Goal: Transaction & Acquisition: Purchase product/service

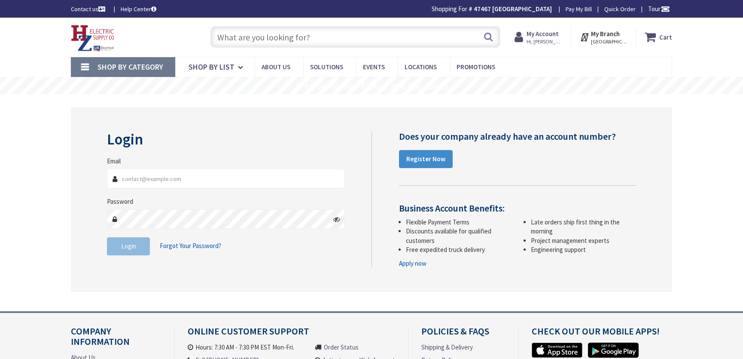
type input "[PERSON_NAME][EMAIL_ADDRESS][DOMAIN_NAME]"
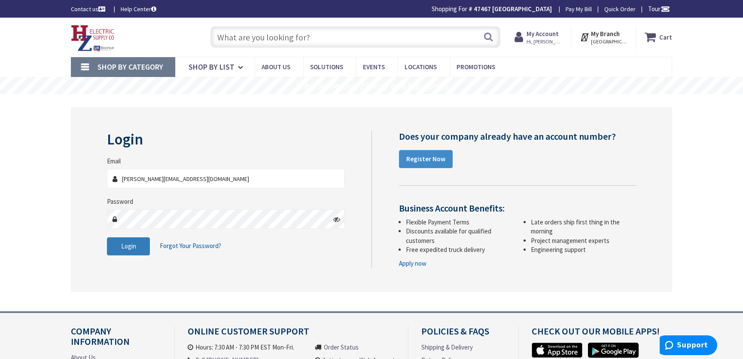
click at [136, 245] on button "Login" at bounding box center [128, 246] width 43 height 18
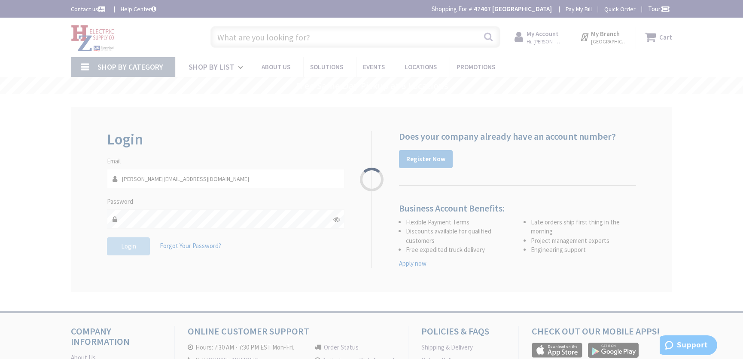
type input "[STREET_ADDRESS][DEMOGRAPHIC_DATA]"
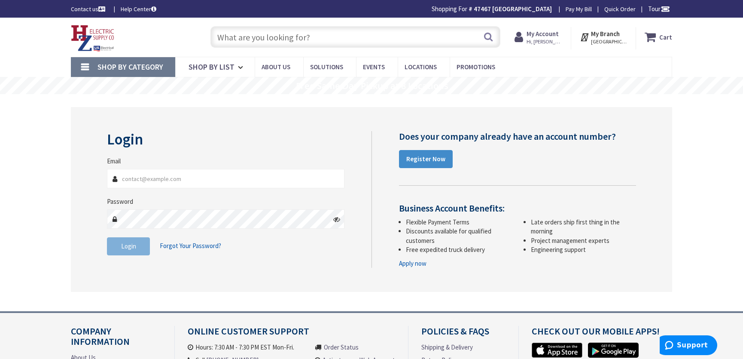
click at [134, 180] on input "Email" at bounding box center [225, 178] width 237 height 19
type input "[PERSON_NAME][EMAIL_ADDRESS][DOMAIN_NAME]"
click at [130, 243] on span "Login" at bounding box center [128, 246] width 15 height 8
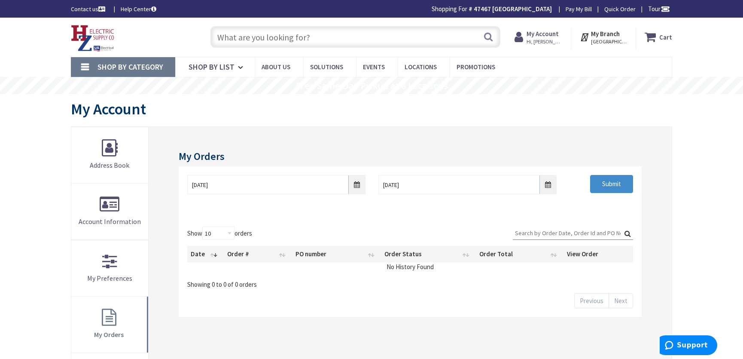
click at [230, 37] on input "text" at bounding box center [355, 36] width 290 height 21
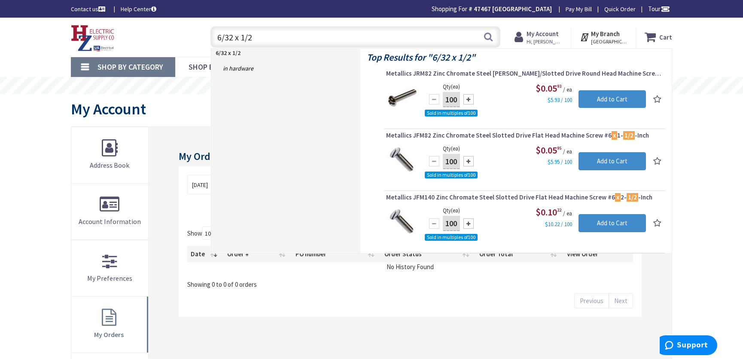
type input "6/32 x 1/2"
click at [468, 160] on div at bounding box center [468, 161] width 10 height 10
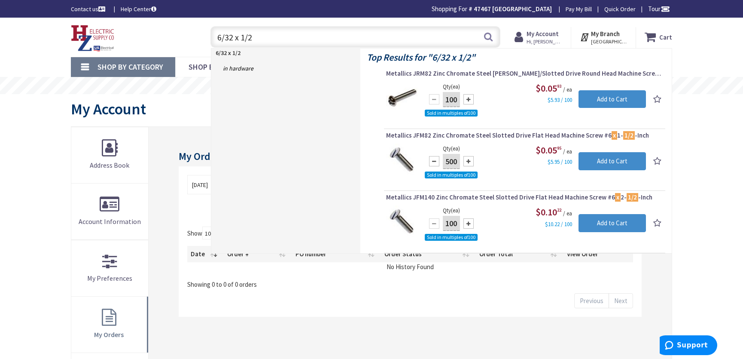
click at [468, 160] on div at bounding box center [468, 161] width 10 height 10
click at [470, 160] on div at bounding box center [468, 161] width 10 height 10
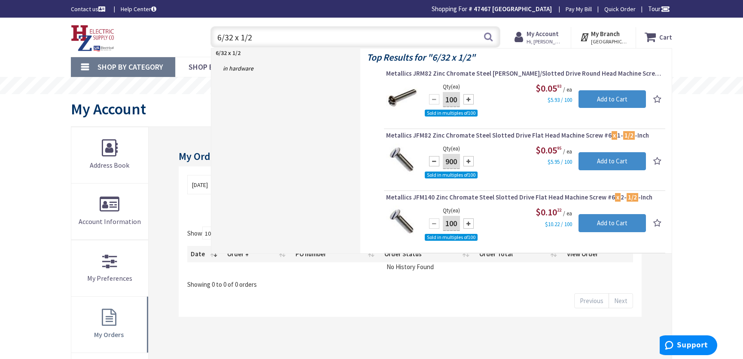
type input "1000"
click at [242, 67] on link "in Hardware" at bounding box center [285, 68] width 149 height 14
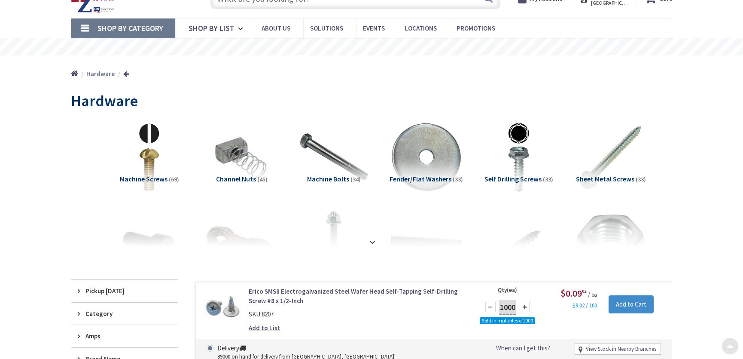
click at [155, 179] on span "Machine Screws" at bounding box center [144, 178] width 48 height 9
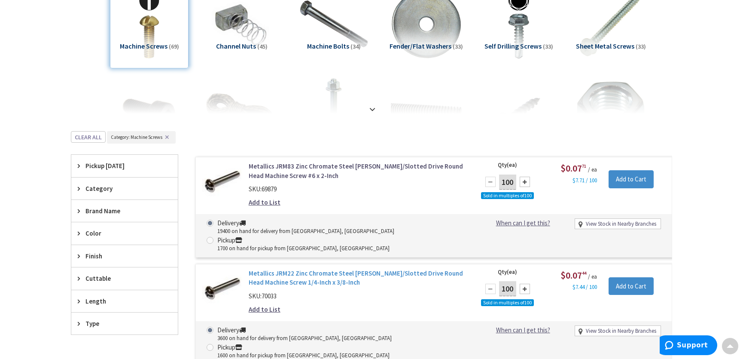
scroll to position [185, 0]
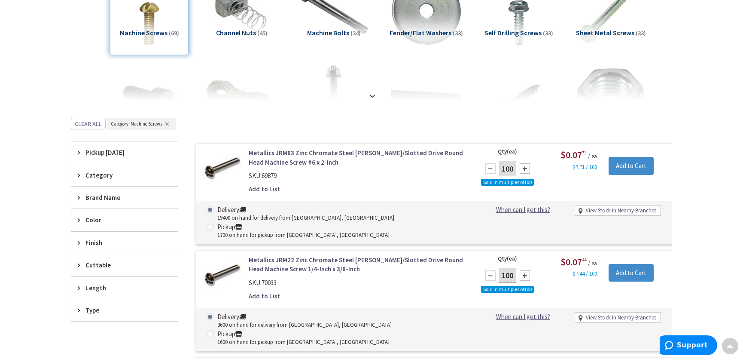
click at [94, 285] on span "Length" at bounding box center [120, 287] width 70 height 9
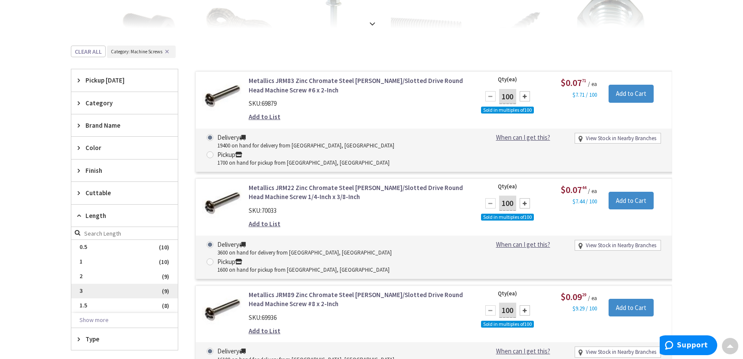
scroll to position [263, 0]
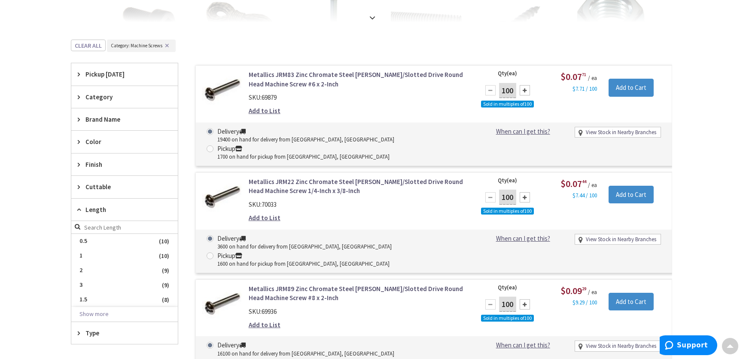
click at [103, 237] on span "0.5" at bounding box center [124, 241] width 106 height 15
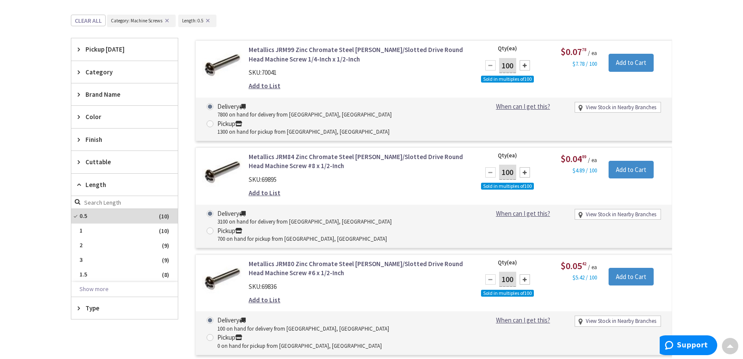
scroll to position [341, 0]
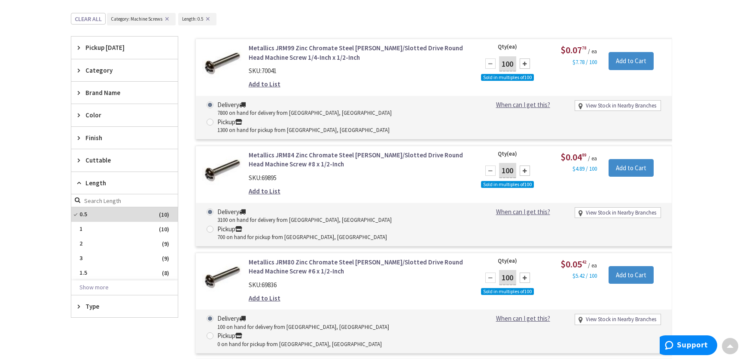
click at [513, 163] on input "100" at bounding box center [507, 170] width 17 height 15
type input "1000"
click at [623, 159] on input "Add to Cart" at bounding box center [630, 168] width 45 height 18
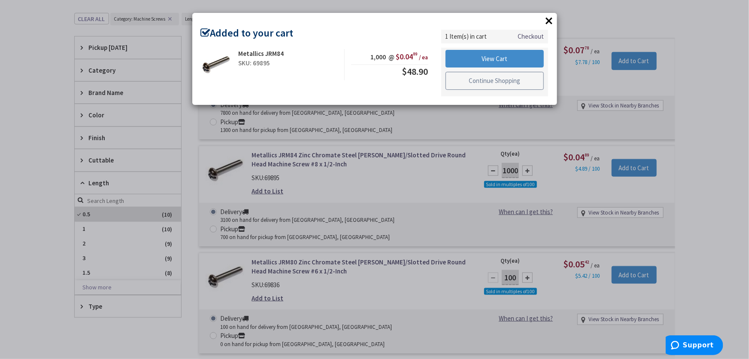
click at [480, 81] on link "Continue Shopping" at bounding box center [495, 81] width 99 height 18
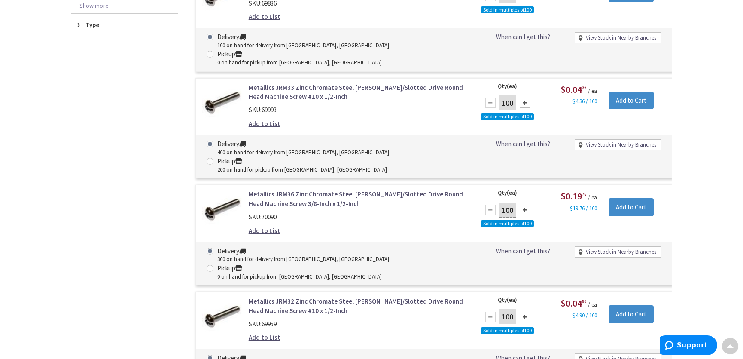
scroll to position [653, 0]
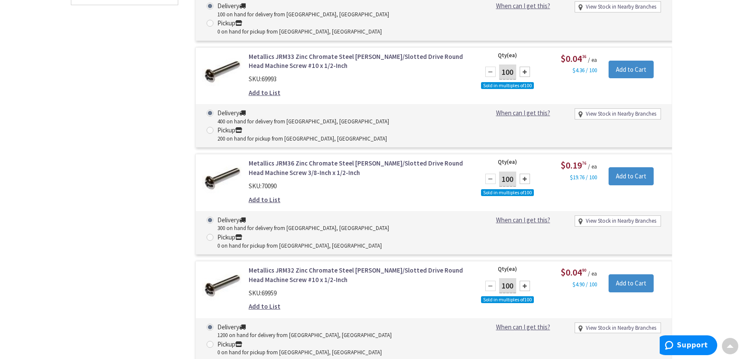
type input "1000"
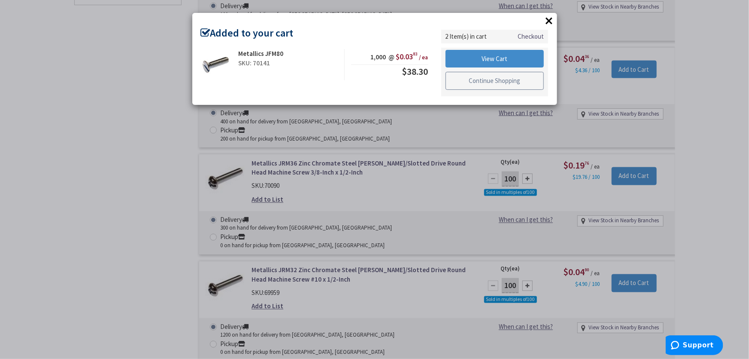
click at [490, 81] on link "Continue Shopping" at bounding box center [495, 81] width 99 height 18
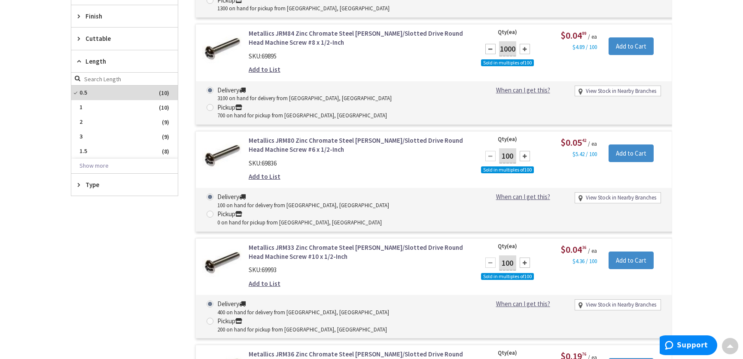
scroll to position [419, 0]
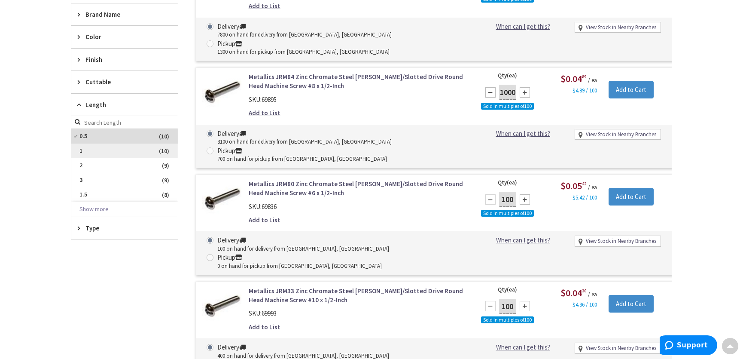
click at [85, 152] on span "1" at bounding box center [124, 150] width 106 height 15
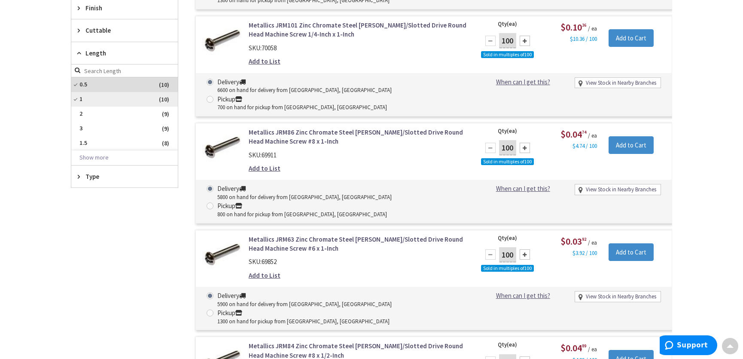
scroll to position [368, 0]
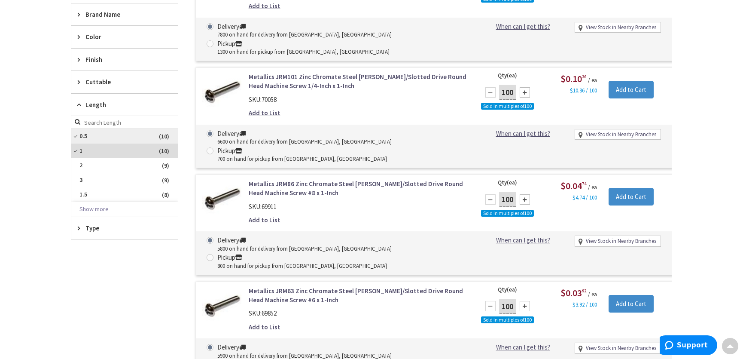
click at [98, 134] on span "0.5" at bounding box center [124, 136] width 106 height 15
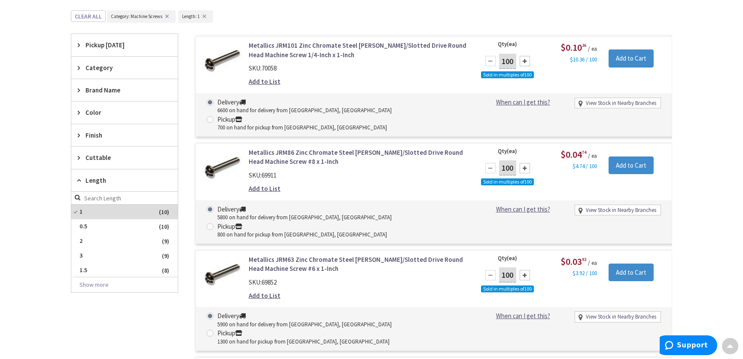
scroll to position [289, 0]
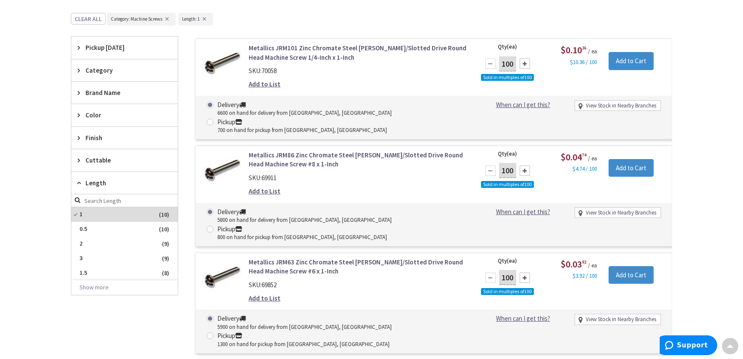
click at [512, 163] on input "100" at bounding box center [507, 170] width 17 height 15
type input "1000"
click at [637, 159] on input "Add to Cart" at bounding box center [630, 168] width 45 height 18
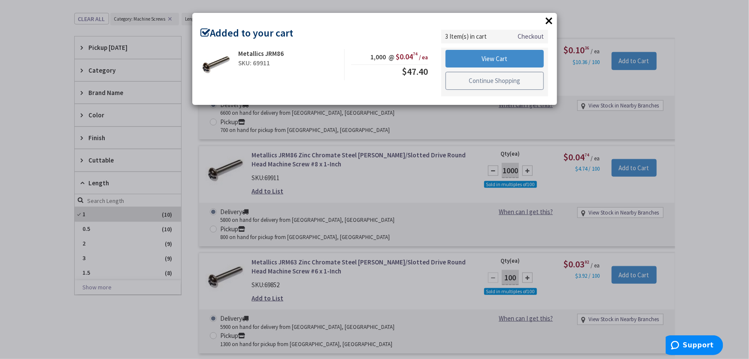
click at [479, 78] on link "Continue Shopping" at bounding box center [495, 81] width 99 height 18
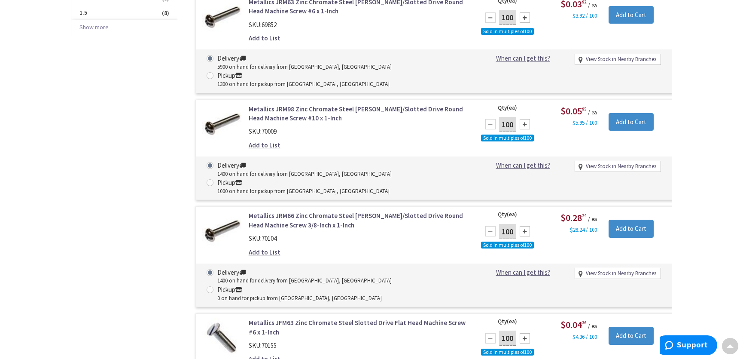
scroll to position [563, 0]
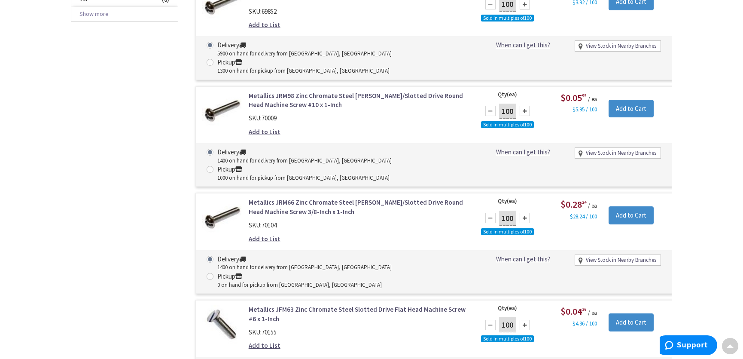
click at [512, 317] on input "100" at bounding box center [507, 324] width 17 height 15
type input "1000"
click at [629, 313] on input "Add to Cart" at bounding box center [630, 322] width 45 height 18
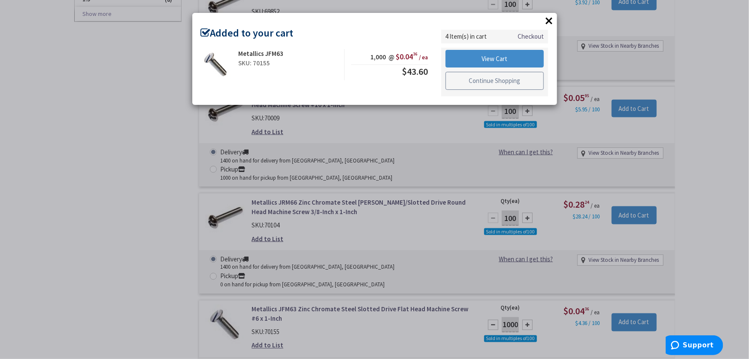
click at [490, 77] on link "Continue Shopping" at bounding box center [495, 81] width 99 height 18
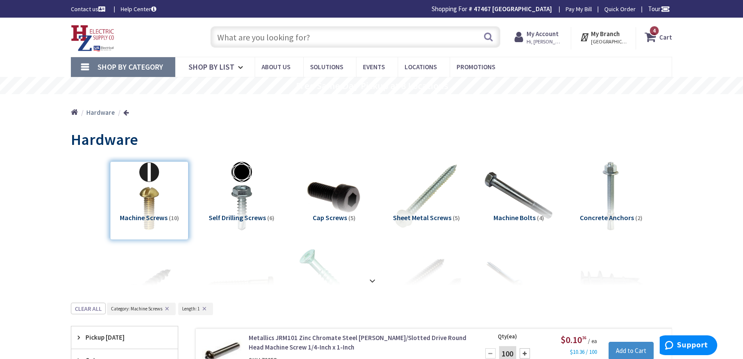
click at [237, 37] on input "text" at bounding box center [355, 36] width 290 height 21
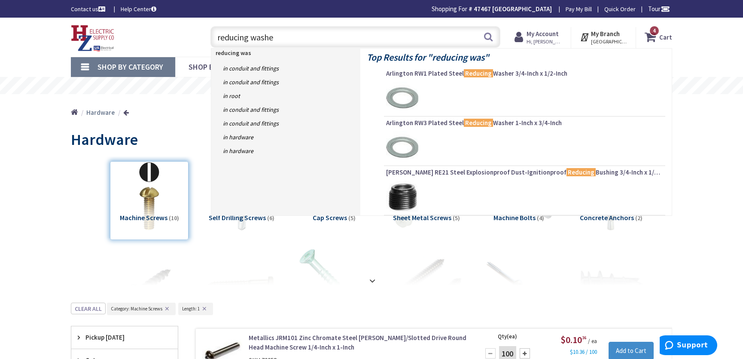
type input "reducing washer"
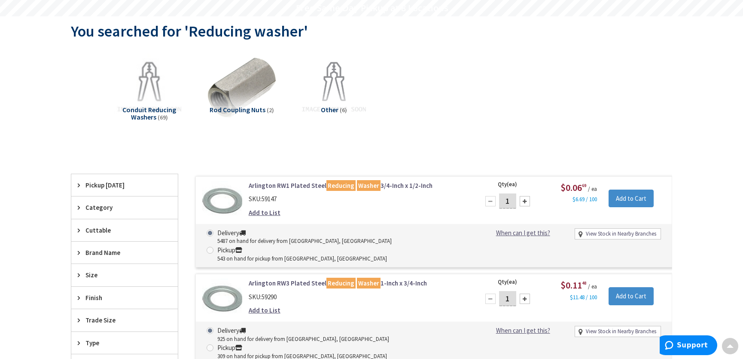
click at [509, 200] on input "1" at bounding box center [507, 200] width 17 height 15
type input "100"
click at [623, 198] on input "Add to Cart" at bounding box center [630, 198] width 45 height 18
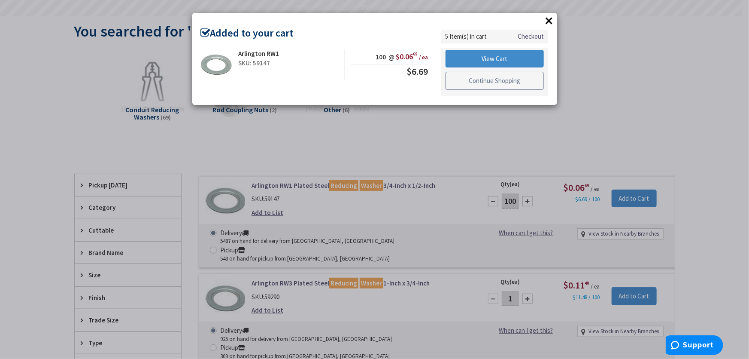
click at [491, 82] on link "Continue Shopping" at bounding box center [495, 81] width 99 height 18
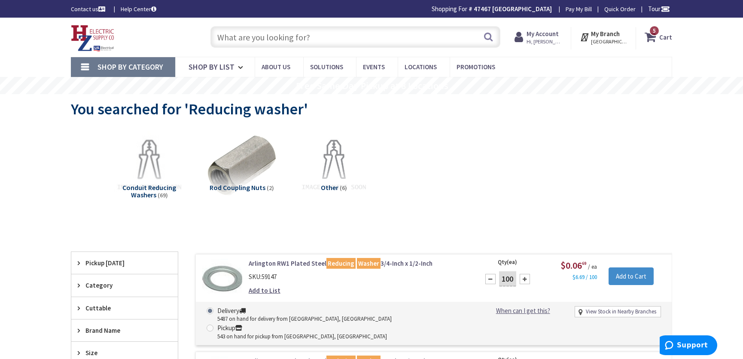
click at [260, 37] on input "text" at bounding box center [355, 36] width 290 height 21
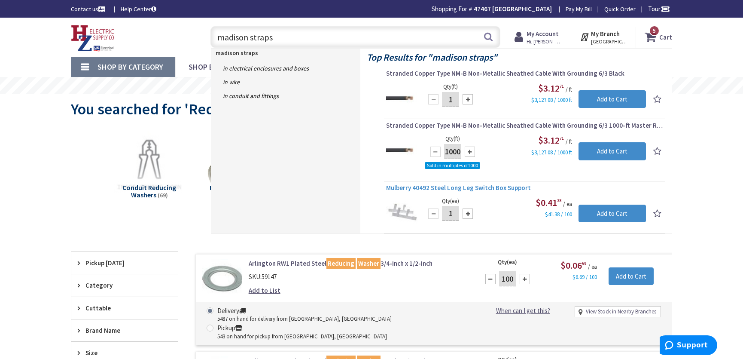
type input "madison straps"
click at [418, 189] on span "Mulberry 40492 Steel Long Leg Switch Box Support" at bounding box center [524, 187] width 277 height 9
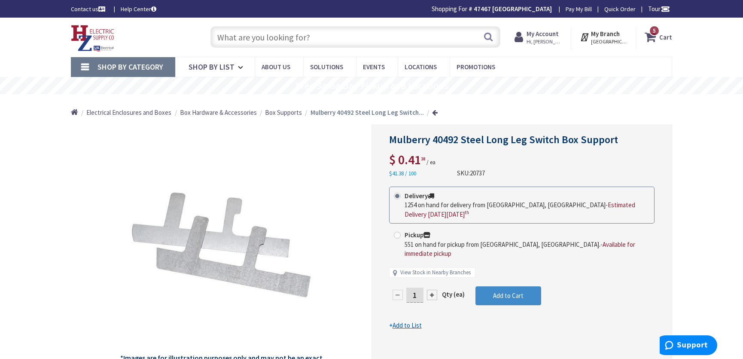
drag, startPoint x: 412, startPoint y: 277, endPoint x: 426, endPoint y: 281, distance: 14.2
click at [426, 286] on div "1" at bounding box center [415, 294] width 52 height 17
click at [413, 287] on input "20" at bounding box center [414, 294] width 17 height 15
type input "30"
click at [502, 278] on form "This product is Discontinued Delivery 1254 on hand for delivery from [GEOGRAPHI…" at bounding box center [521, 257] width 265 height 143
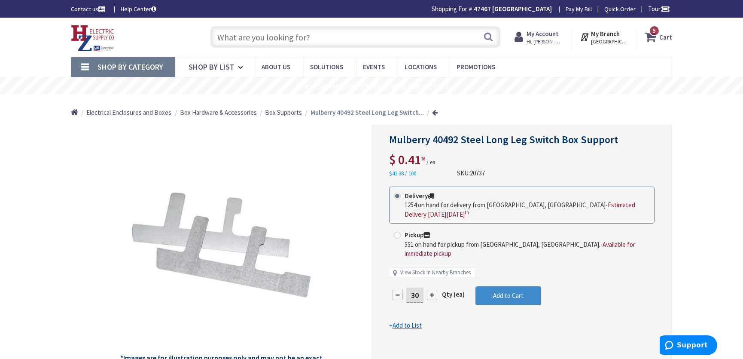
click at [228, 36] on input "text" at bounding box center [355, 36] width 290 height 21
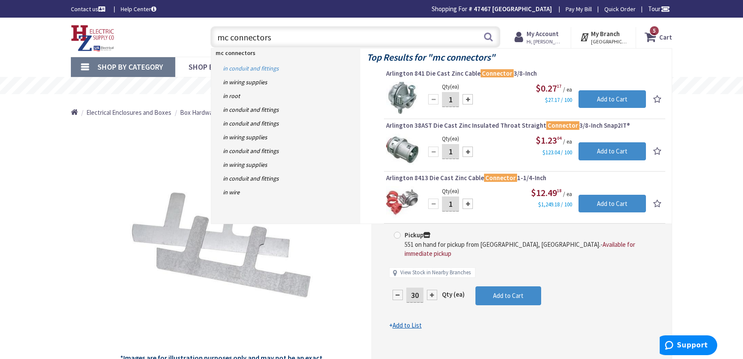
type input "mc connectors"
click at [244, 67] on link "in Conduit and Fittings" at bounding box center [285, 68] width 149 height 14
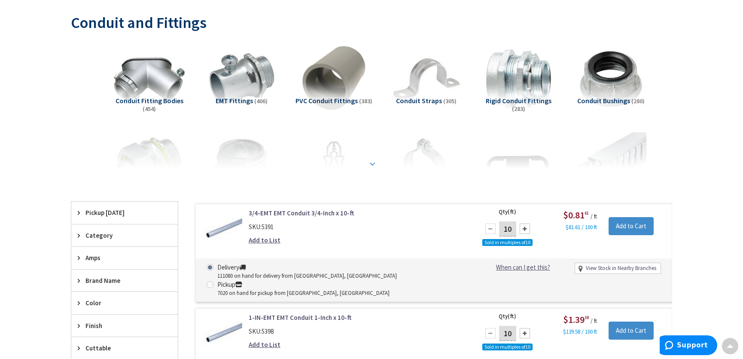
click at [372, 164] on strong at bounding box center [372, 163] width 10 height 9
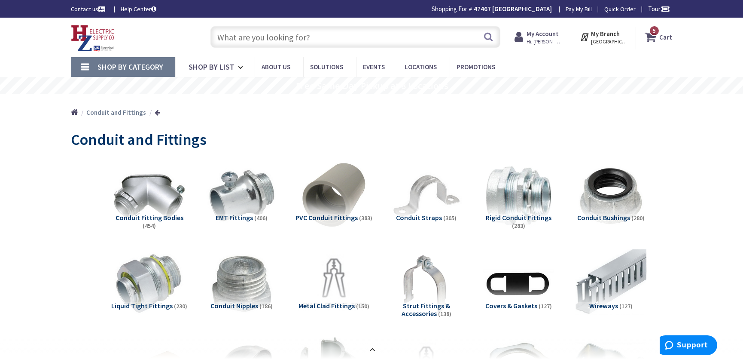
click at [232, 33] on input "text" at bounding box center [355, 36] width 290 height 21
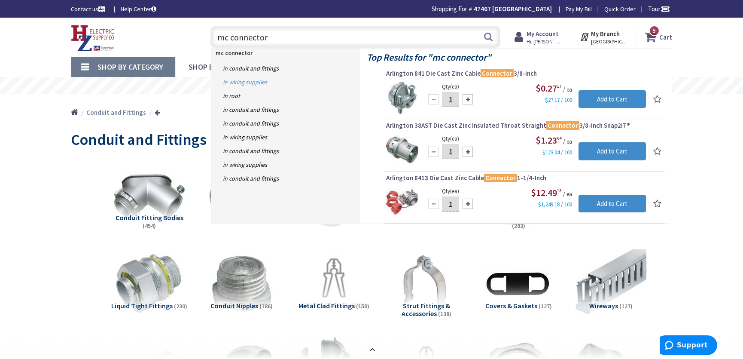
type input "mc connector"
click at [246, 81] on link "in Wiring Supplies" at bounding box center [285, 82] width 149 height 14
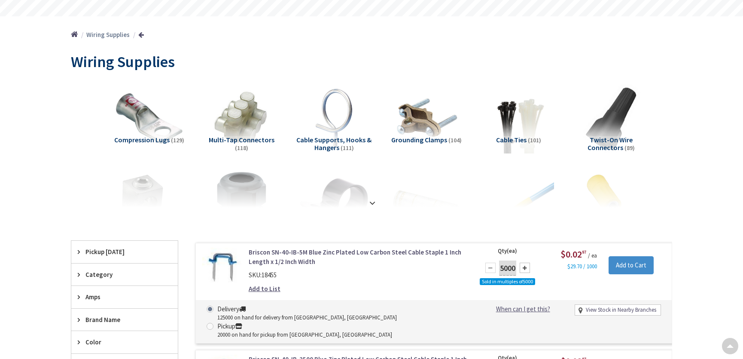
click at [373, 204] on strong at bounding box center [372, 202] width 10 height 9
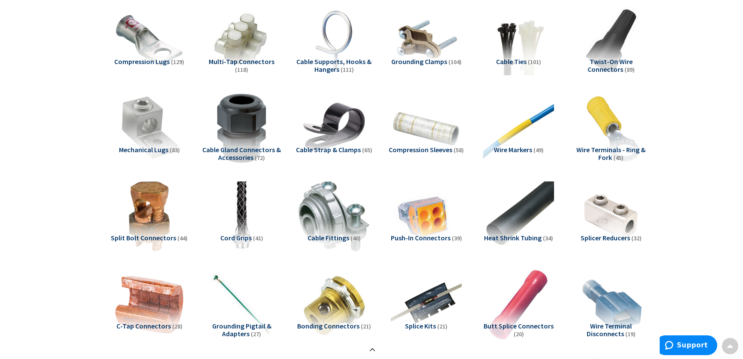
click at [338, 236] on span "Cable Fittings" at bounding box center [328, 237] width 42 height 9
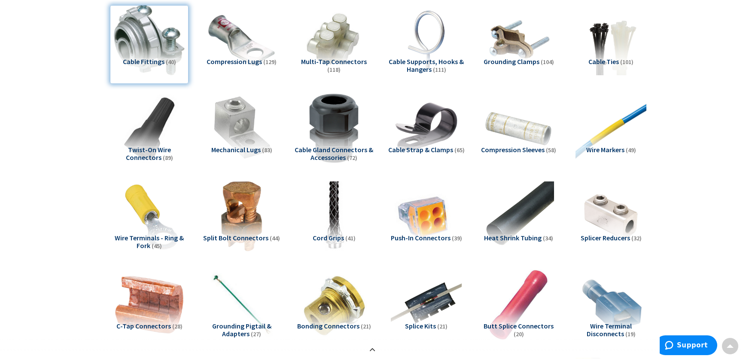
scroll to position [882, 0]
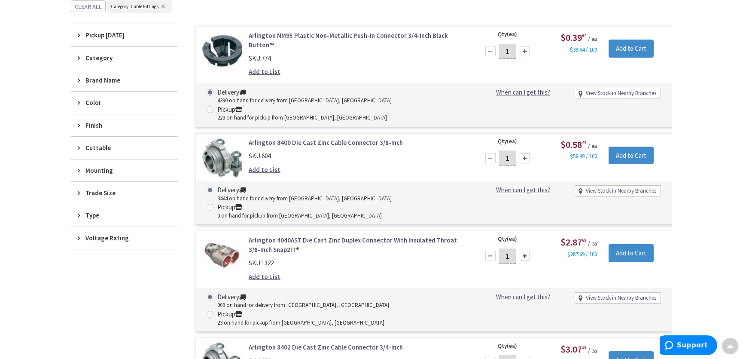
click at [79, 189] on icon at bounding box center [81, 192] width 6 height 6
click at [88, 237] on span "3/8 Inch" at bounding box center [124, 238] width 106 height 15
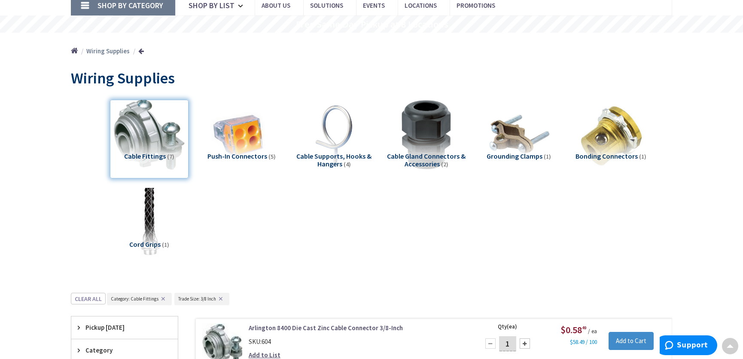
scroll to position [0, 0]
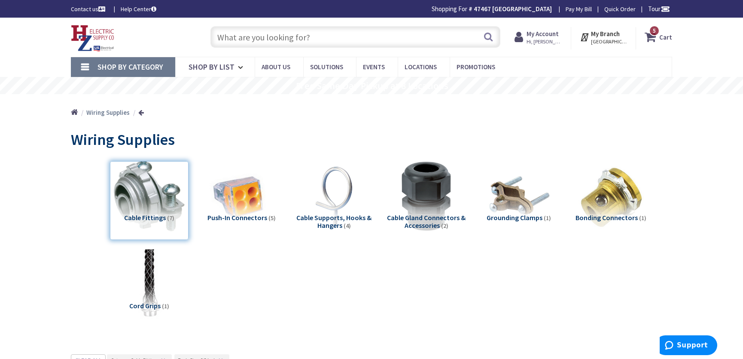
click at [123, 66] on span "Shop By Category" at bounding box center [130, 67] width 66 height 10
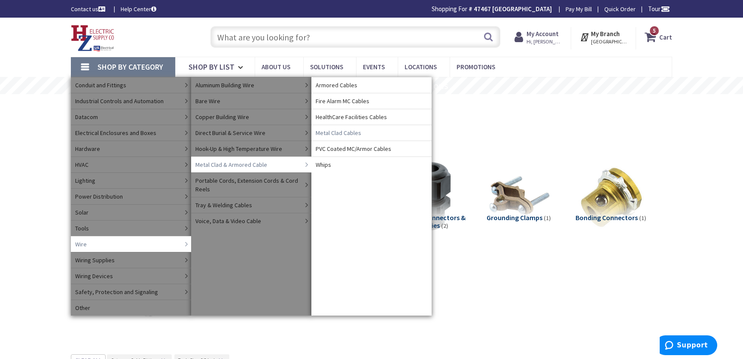
click at [340, 131] on span "Metal Clad Cables" at bounding box center [339, 132] width 46 height 9
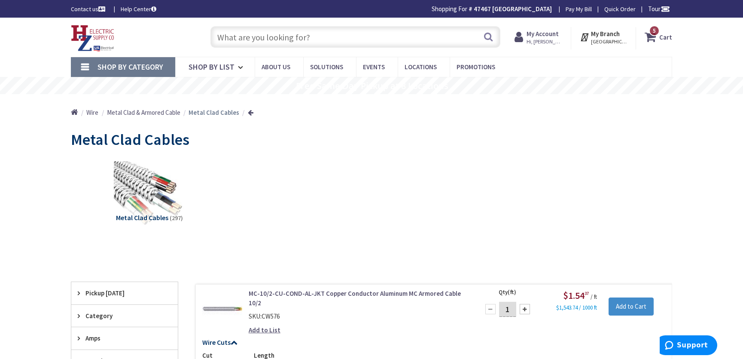
click at [230, 38] on input "text" at bounding box center [355, 36] width 290 height 21
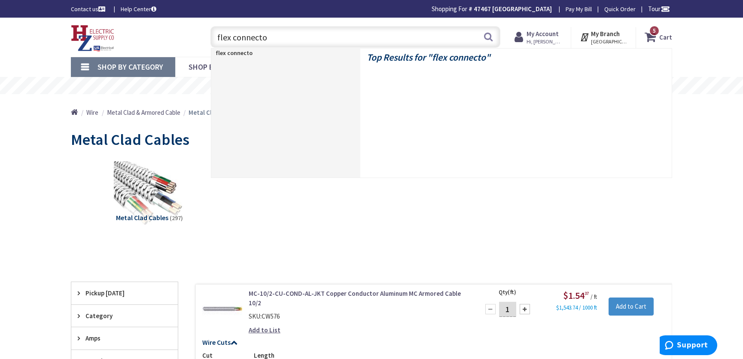
type input "flex connector"
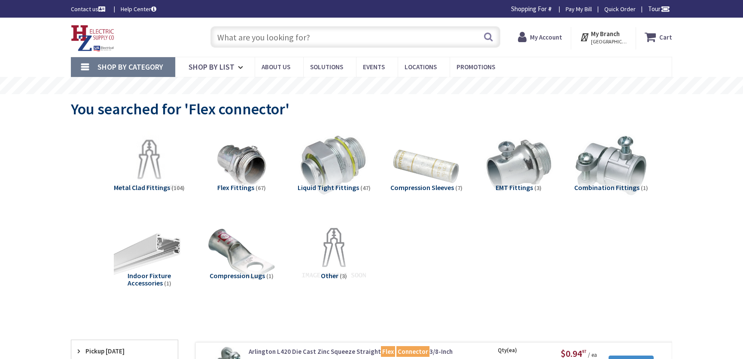
click at [155, 188] on span "Metal Clad Fittings" at bounding box center [142, 187] width 56 height 9
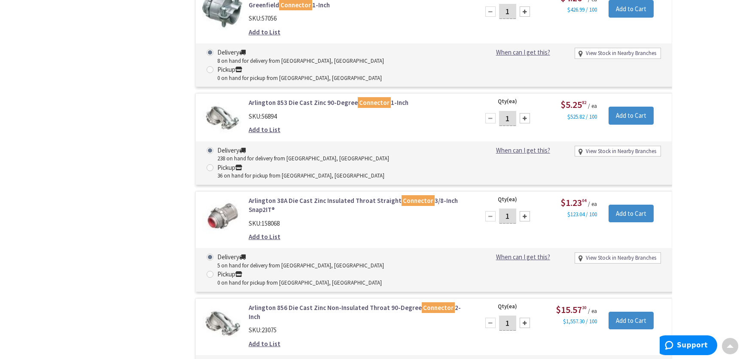
scroll to position [1299, 0]
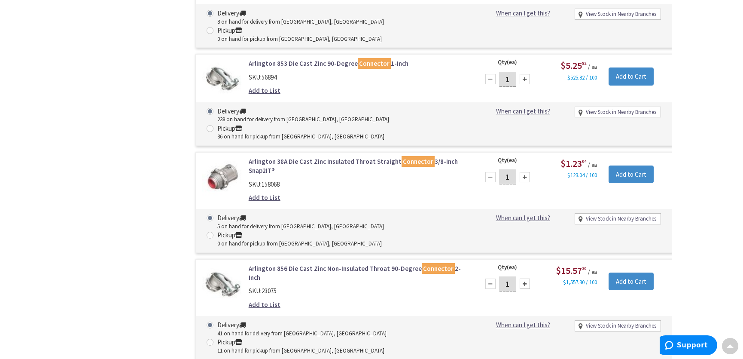
drag, startPoint x: 502, startPoint y: 242, endPoint x: 519, endPoint y: 244, distance: 16.9
type input "30"
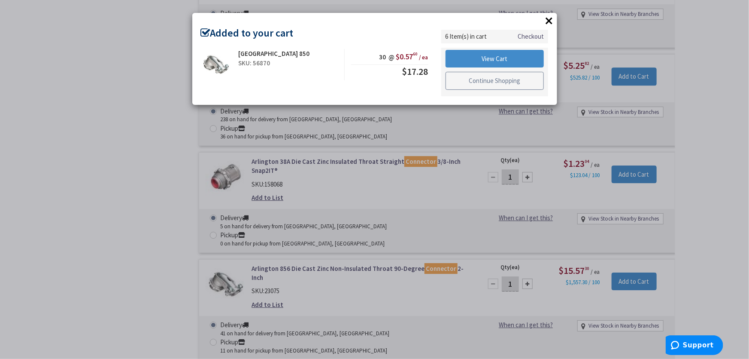
click at [493, 79] on link "Continue Shopping" at bounding box center [495, 81] width 99 height 18
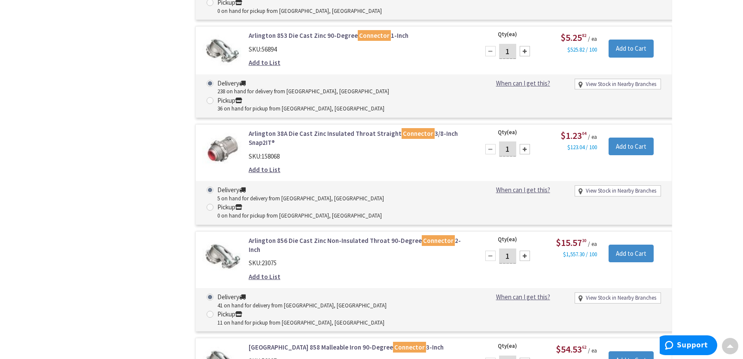
scroll to position [1377, 0]
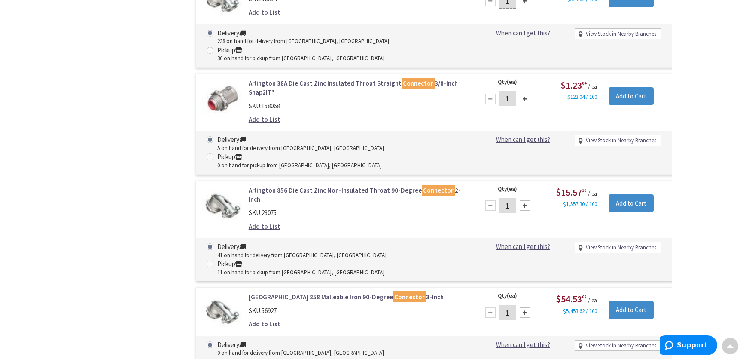
drag, startPoint x: 503, startPoint y: 243, endPoint x: 511, endPoint y: 243, distance: 8.6
type input "20"
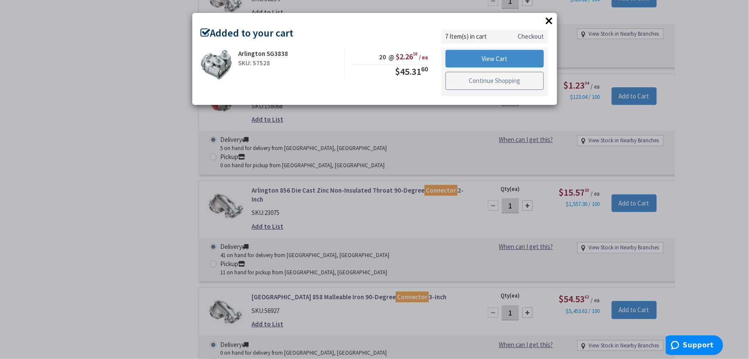
click at [498, 81] on link "Continue Shopping" at bounding box center [495, 81] width 99 height 18
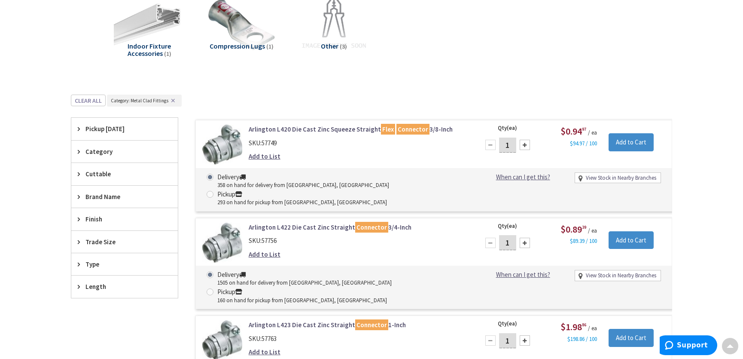
scroll to position [234, 0]
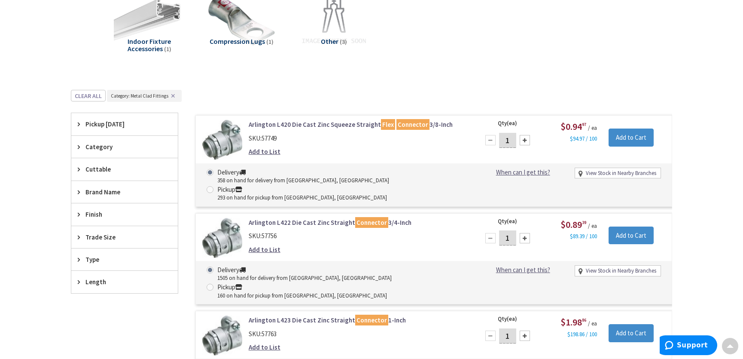
click at [98, 237] on span "Trade Size" at bounding box center [120, 236] width 70 height 9
click at [93, 266] on span "3/8 Inch" at bounding box center [124, 268] width 106 height 15
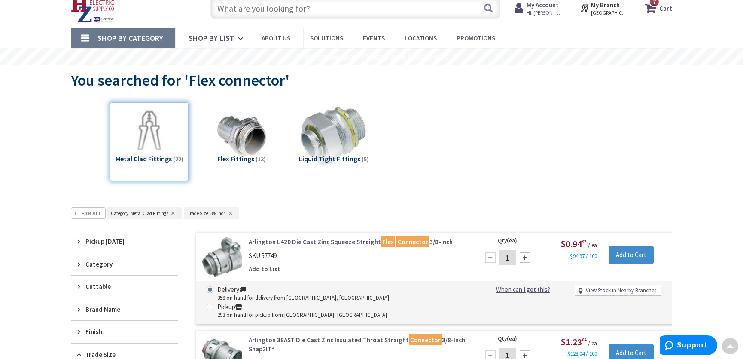
scroll to position [0, 0]
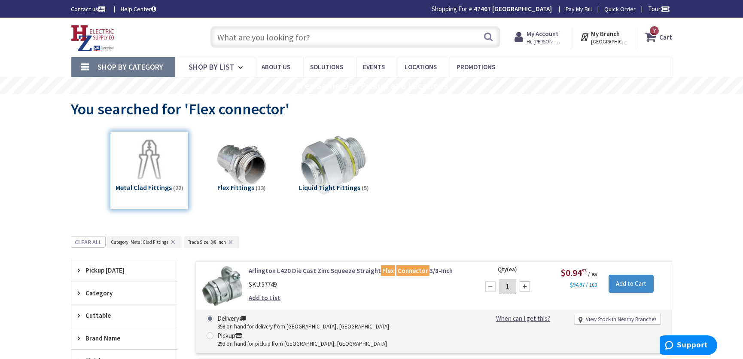
click at [231, 36] on input "text" at bounding box center [355, 36] width 290 height 21
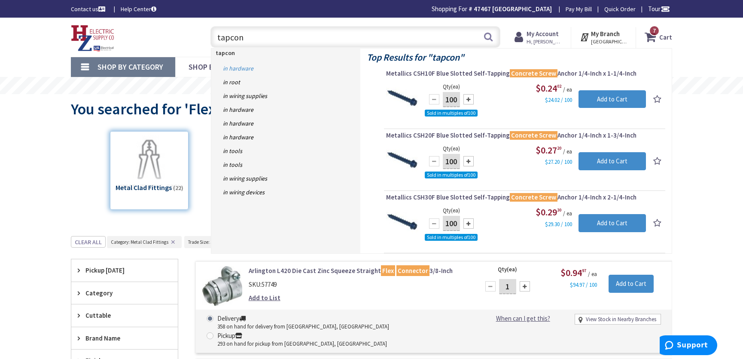
type input "tapcon"
click at [236, 69] on link "in Hardware" at bounding box center [285, 68] width 149 height 14
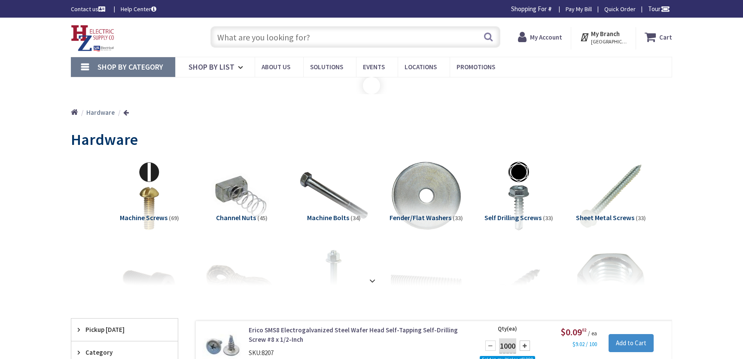
click at [371, 278] on strong at bounding box center [372, 280] width 10 height 9
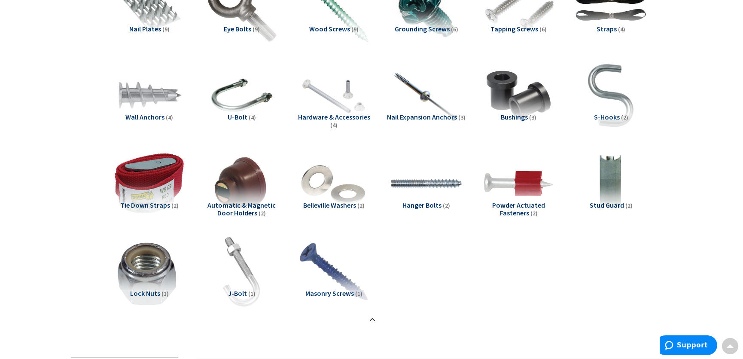
scroll to position [585, 0]
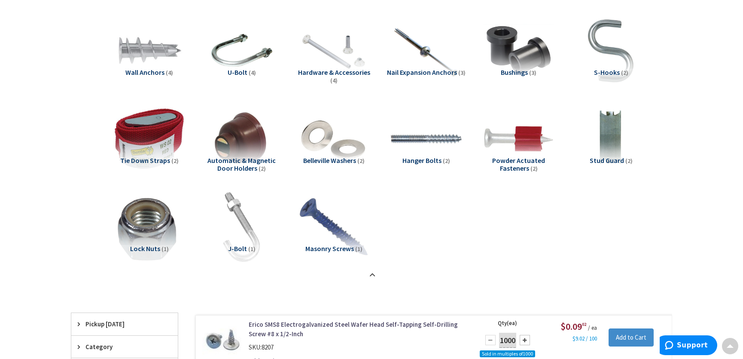
click at [324, 246] on span "Masonry Screws" at bounding box center [329, 248] width 49 height 9
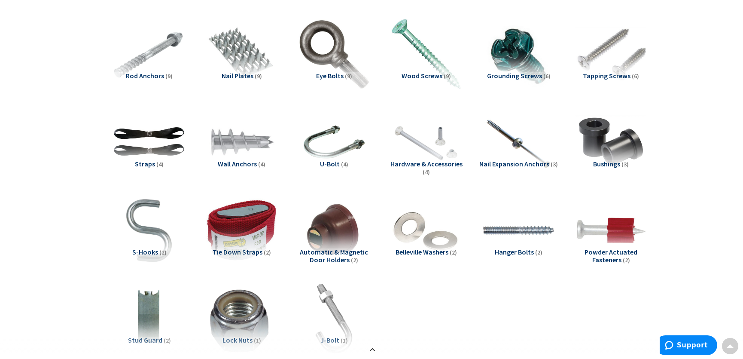
scroll to position [413, 0]
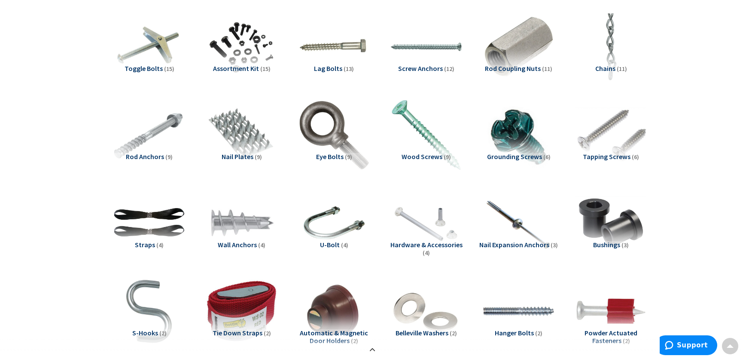
click at [422, 67] on span "Screw Anchors" at bounding box center [420, 68] width 45 height 9
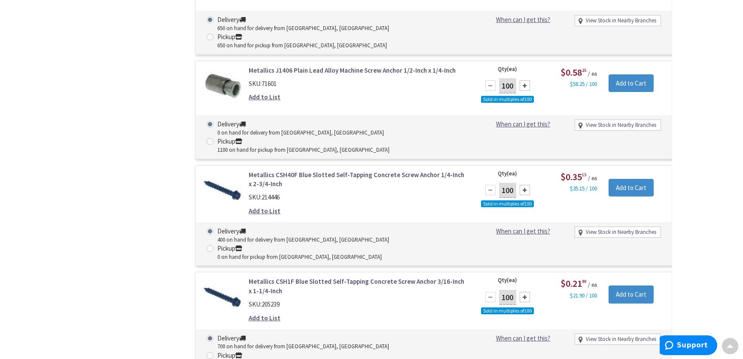
scroll to position [1233, 0]
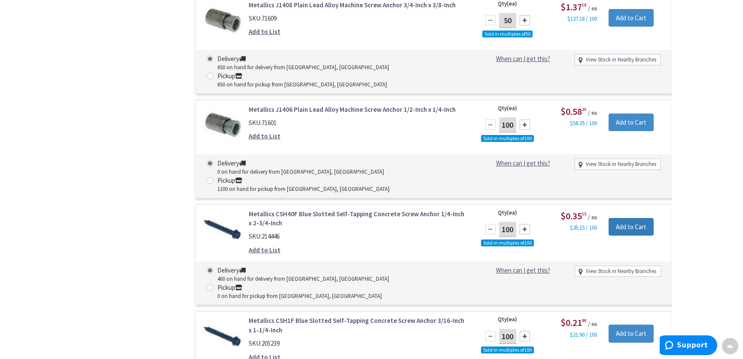
click at [620, 218] on input "Add to Cart" at bounding box center [630, 227] width 45 height 18
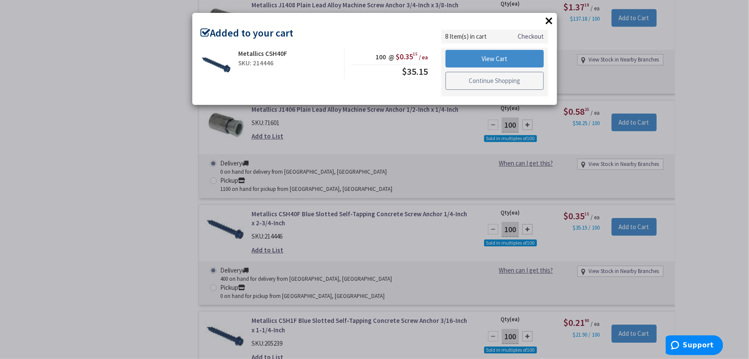
click at [485, 82] on link "Continue Shopping" at bounding box center [495, 81] width 99 height 18
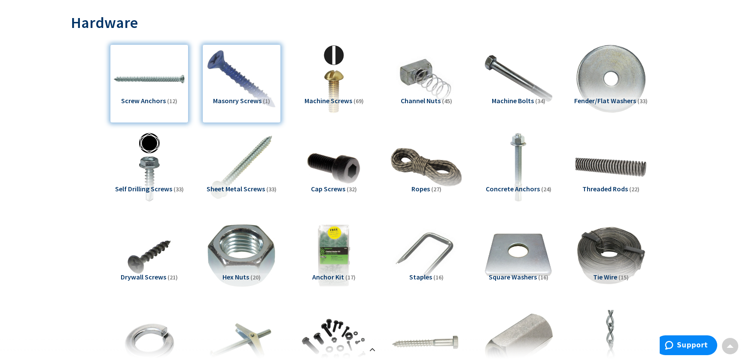
scroll to position [0, 0]
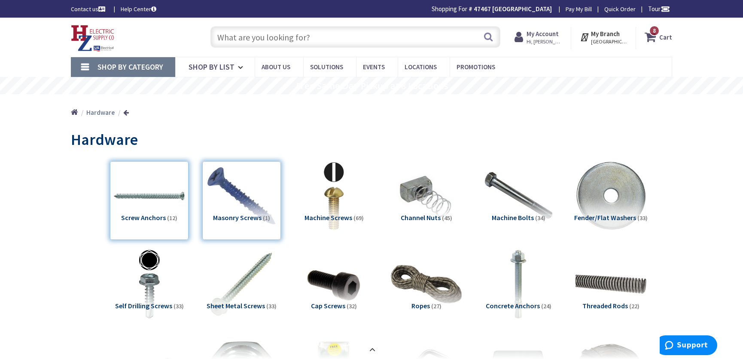
click at [544, 34] on strong "My Account" at bounding box center [542, 34] width 32 height 8
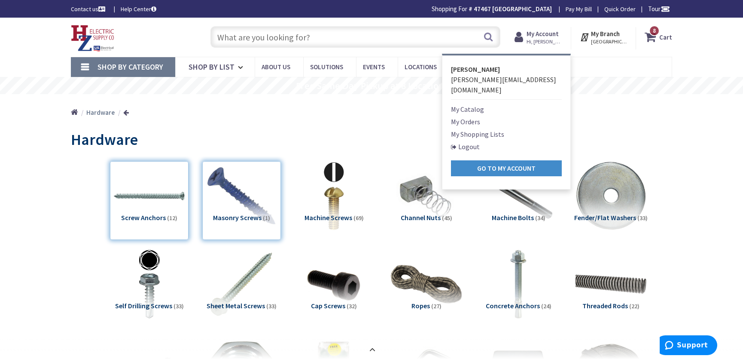
click at [599, 61] on nav "Shop By Category Conduit and Fittings Cable Tray & Accessories Cable Trays Cabl…" at bounding box center [371, 67] width 601 height 21
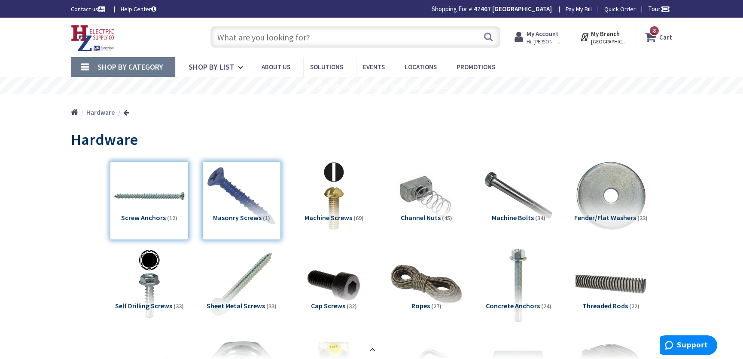
click at [516, 280] on img at bounding box center [519, 284] width 78 height 78
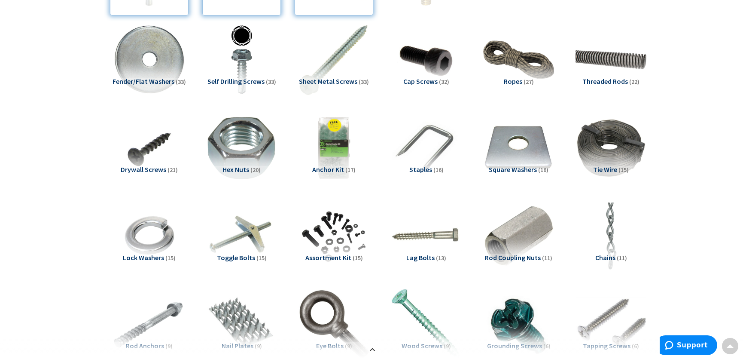
scroll to position [218, 0]
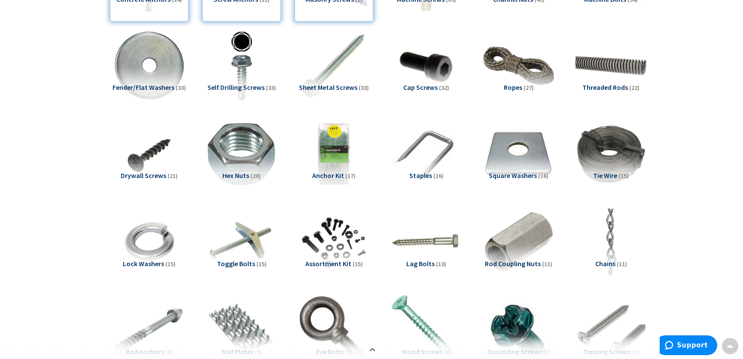
click at [327, 264] on span "Assortment Kit" at bounding box center [328, 263] width 46 height 9
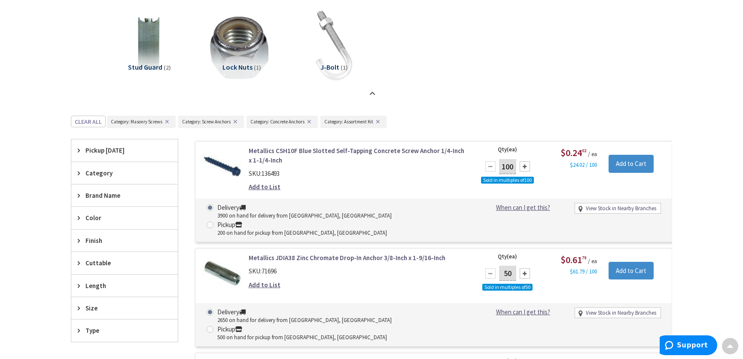
scroll to position [764, 0]
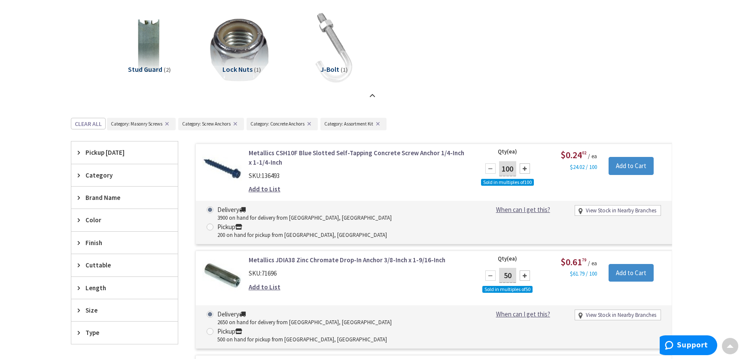
click at [309, 125] on button "✕" at bounding box center [308, 124] width 9 height 6
click at [235, 124] on button "✕" at bounding box center [235, 124] width 9 height 6
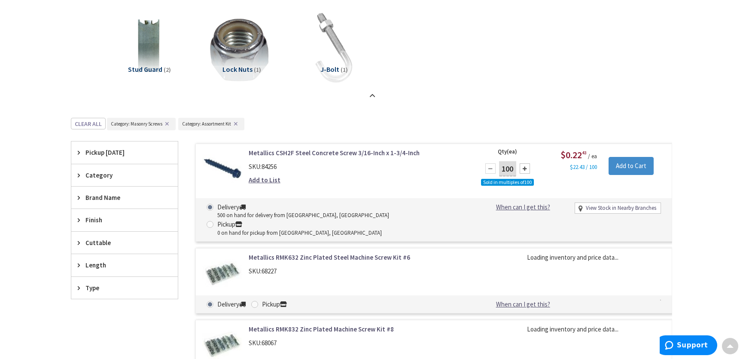
click at [167, 123] on button "✕" at bounding box center [166, 124] width 9 height 6
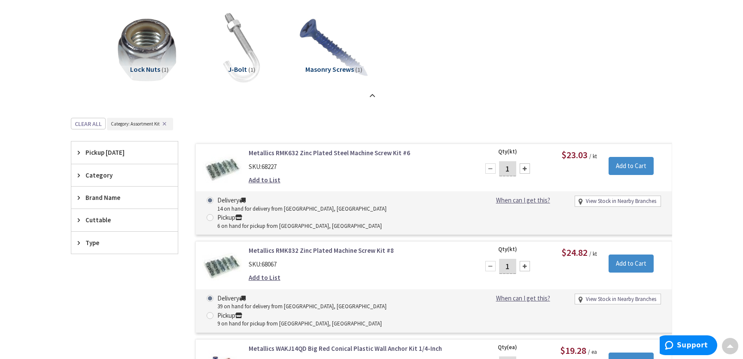
scroll to position [677, 0]
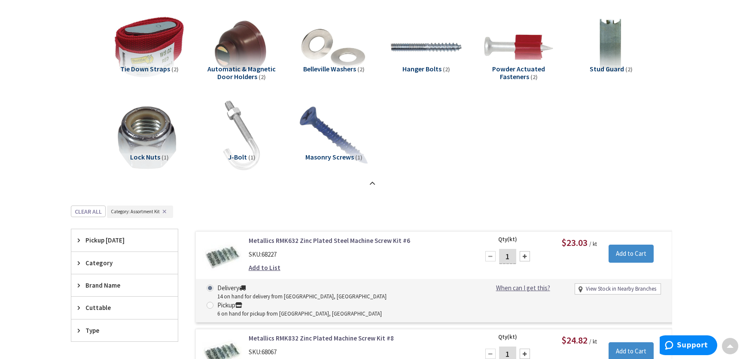
click at [524, 257] on div at bounding box center [525, 256] width 10 height 10
type input "2"
click at [627, 253] on input "Add to Cart" at bounding box center [630, 253] width 45 height 18
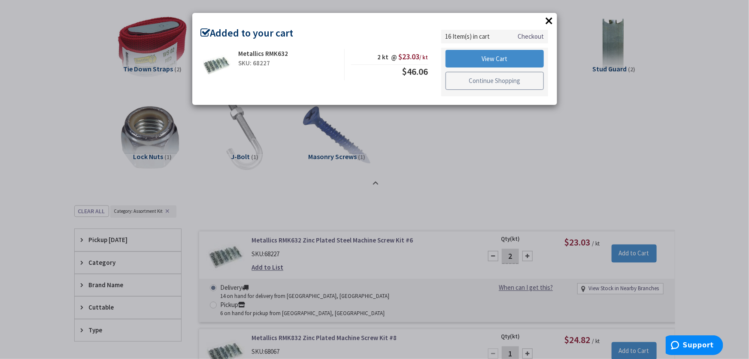
click at [487, 80] on link "Continue Shopping" at bounding box center [495, 81] width 99 height 18
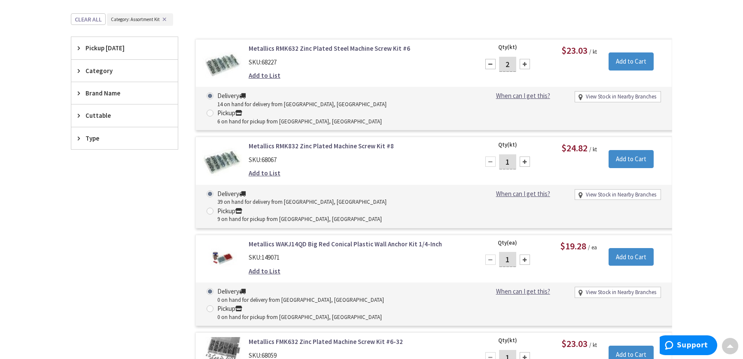
scroll to position [872, 0]
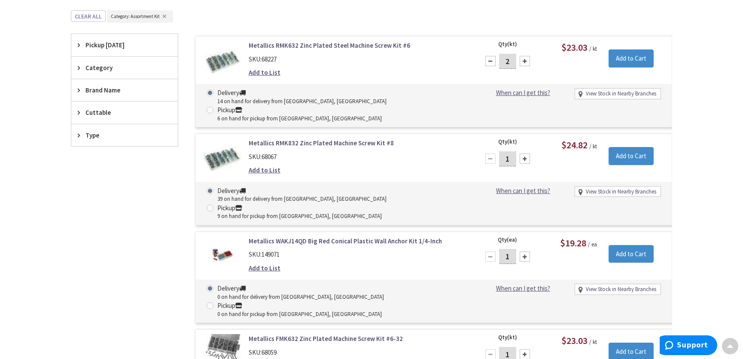
click at [523, 251] on div at bounding box center [525, 256] width 10 height 10
type input "2"
click at [629, 245] on input "Add to Cart" at bounding box center [630, 254] width 45 height 18
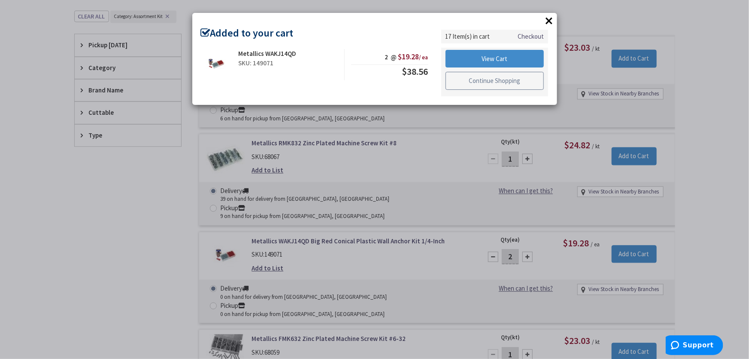
click at [475, 82] on link "Continue Shopping" at bounding box center [495, 81] width 99 height 18
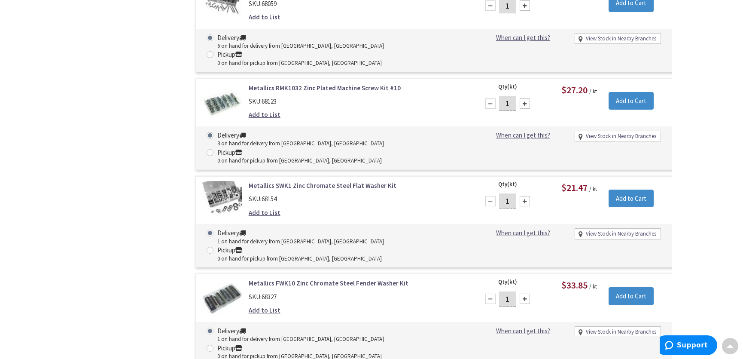
scroll to position [1223, 0]
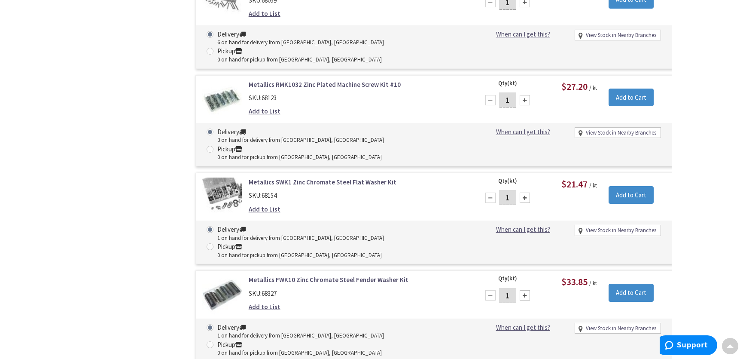
type input "2"
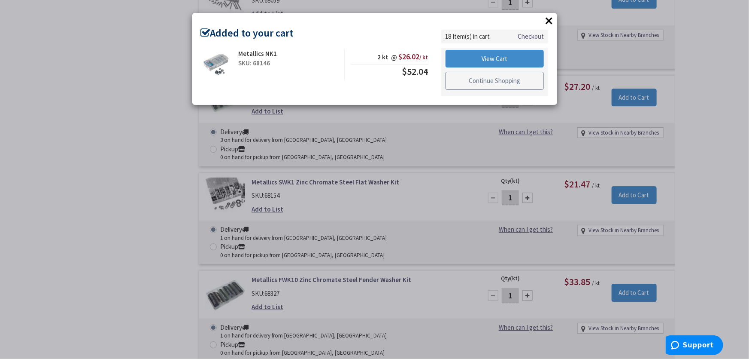
click at [491, 77] on link "Continue Shopping" at bounding box center [495, 81] width 99 height 18
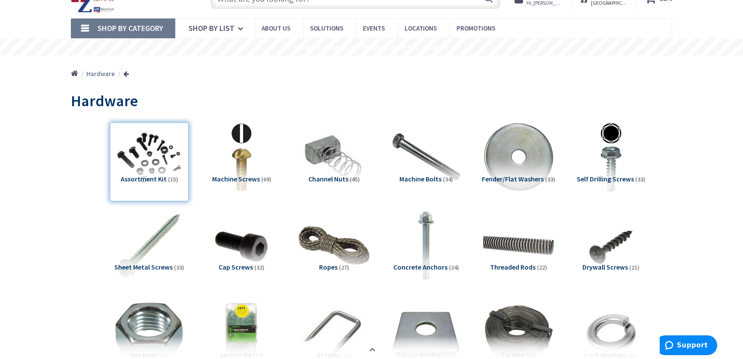
scroll to position [0, 0]
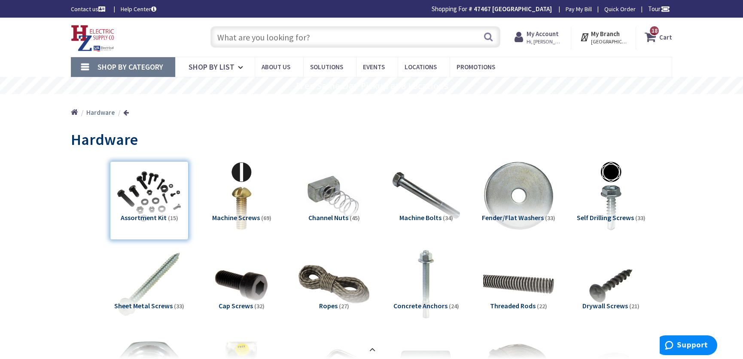
click at [256, 39] on input "text" at bounding box center [355, 36] width 290 height 21
click at [136, 68] on span "Shop By Category" at bounding box center [130, 67] width 66 height 10
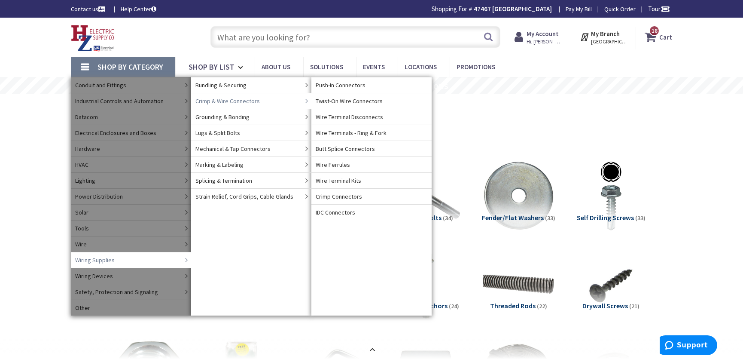
click at [221, 100] on span "Crimp & Wire Connectors" at bounding box center [227, 101] width 64 height 9
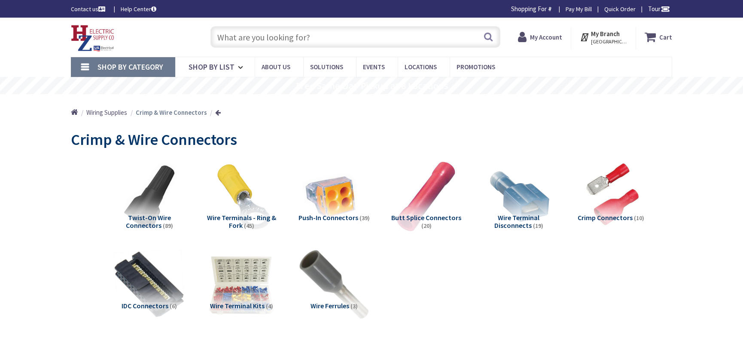
click at [240, 306] on span "Wire Terminal Kits" at bounding box center [237, 305] width 55 height 9
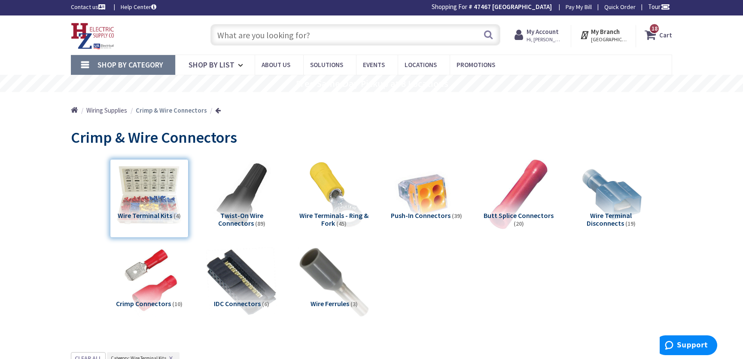
scroll to position [41, 0]
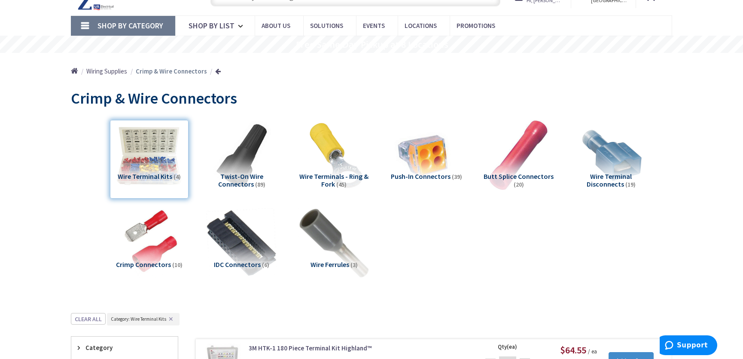
click at [242, 165] on img at bounding box center [241, 154] width 71 height 71
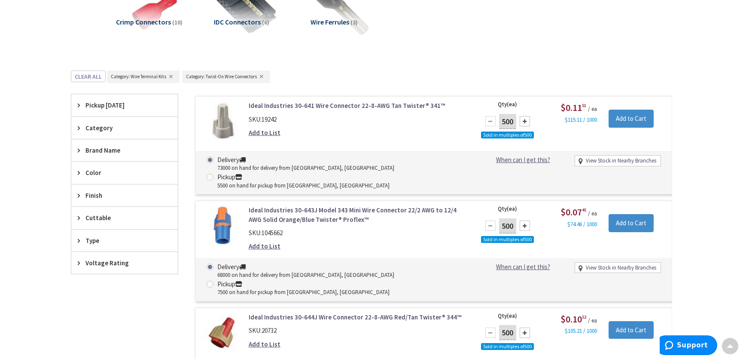
scroll to position [275, 0]
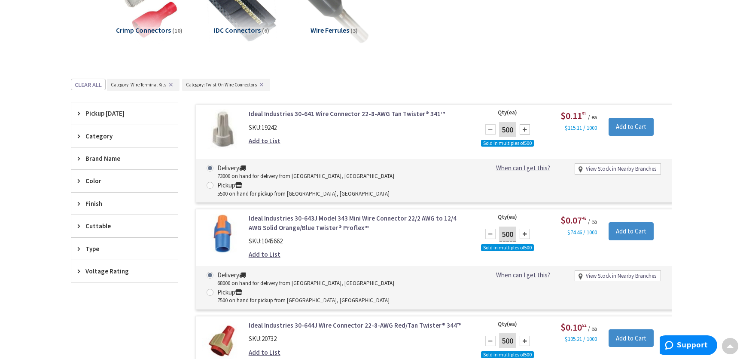
click at [524, 335] on div at bounding box center [525, 340] width 10 height 10
type input "1000"
click at [629, 329] on input "Add to Cart" at bounding box center [630, 338] width 45 height 18
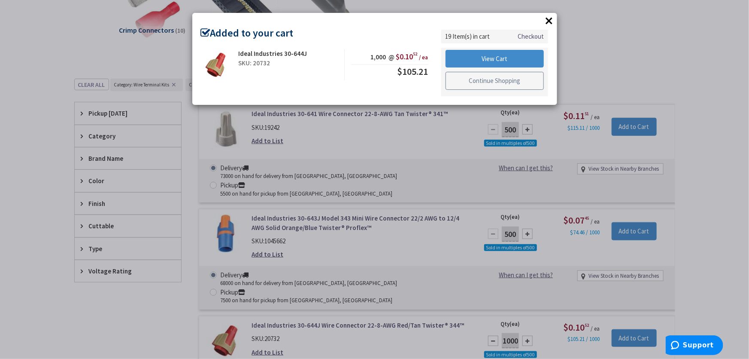
click at [489, 84] on link "Continue Shopping" at bounding box center [495, 81] width 99 height 18
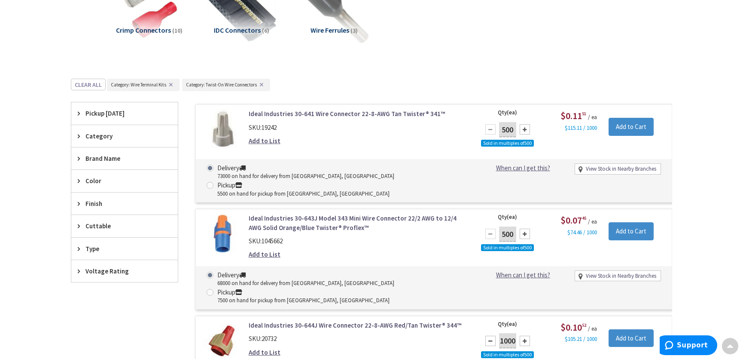
click at [522, 228] on div at bounding box center [525, 233] width 10 height 10
type input "1000"
click at [626, 222] on input "Add to Cart" at bounding box center [630, 231] width 45 height 18
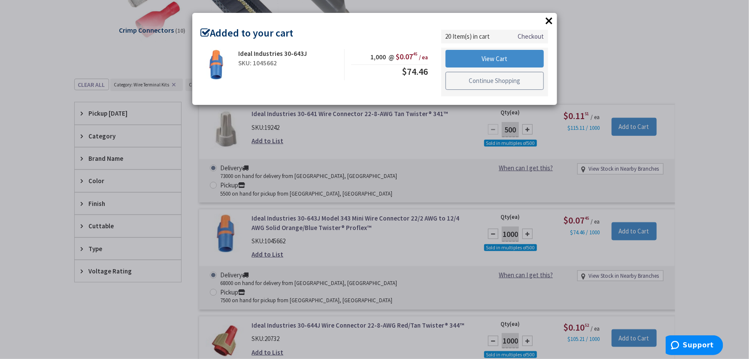
click at [491, 84] on link "Continue Shopping" at bounding box center [495, 81] width 99 height 18
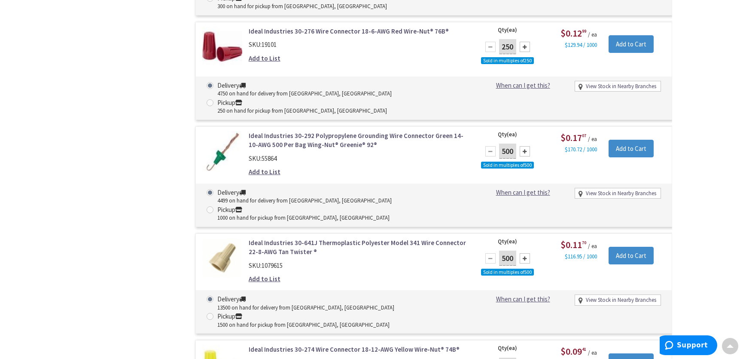
scroll to position [1915, 0]
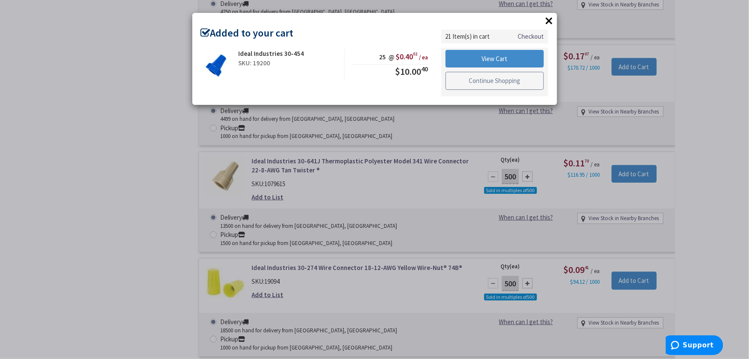
click at [500, 83] on link "Continue Shopping" at bounding box center [495, 81] width 99 height 18
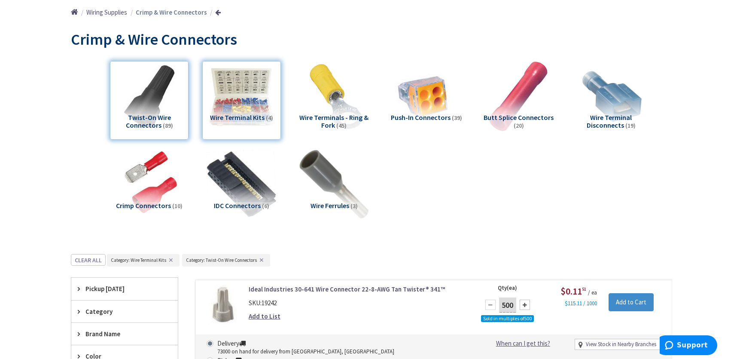
scroll to position [117, 0]
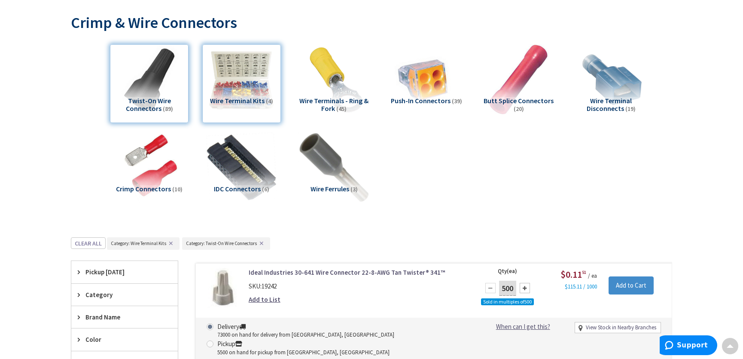
click at [425, 101] on span "Push-In Connectors" at bounding box center [421, 100] width 60 height 9
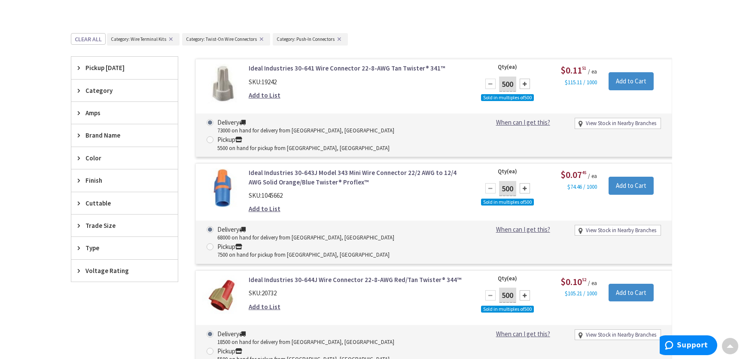
scroll to position [275, 0]
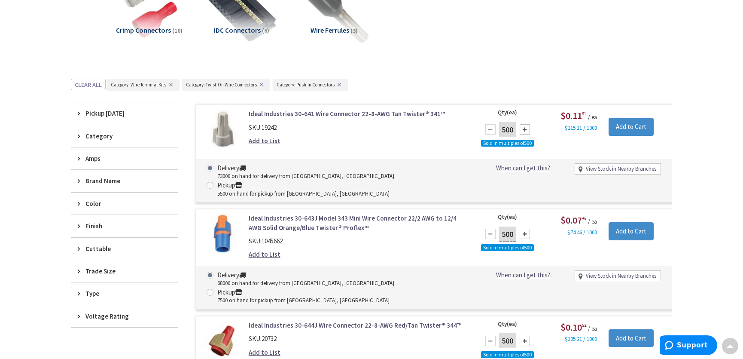
click at [259, 84] on button "✕" at bounding box center [261, 85] width 9 height 6
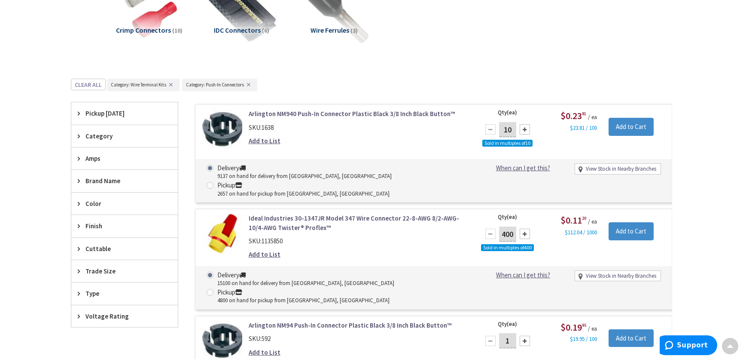
click at [163, 82] on span "Category: Wire Terminal Kits" at bounding box center [138, 85] width 55 height 6
click at [171, 86] on button "✕" at bounding box center [170, 85] width 9 height 6
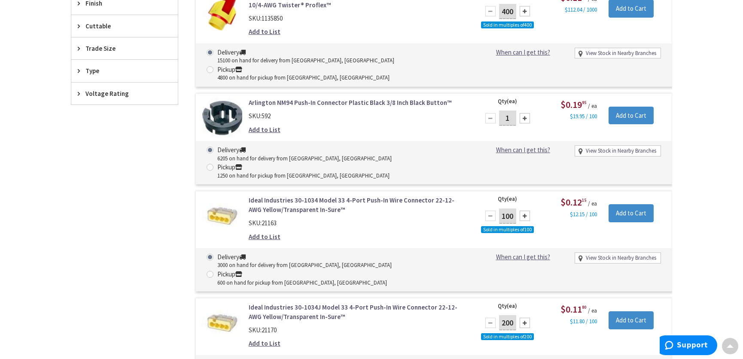
scroll to position [617, 0]
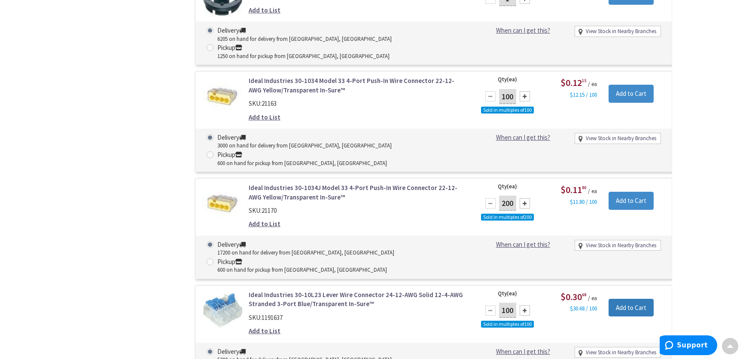
click at [627, 298] on input "Add to Cart" at bounding box center [630, 307] width 45 height 18
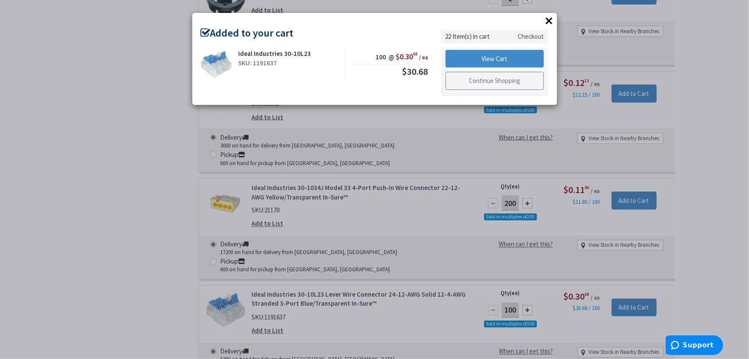
click at [479, 85] on link "Continue Shopping" at bounding box center [495, 81] width 99 height 18
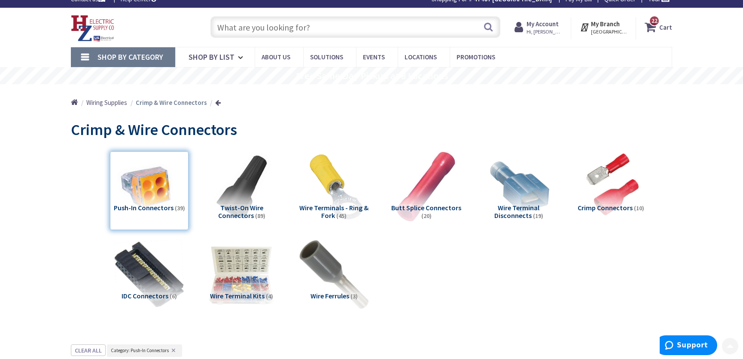
scroll to position [0, 0]
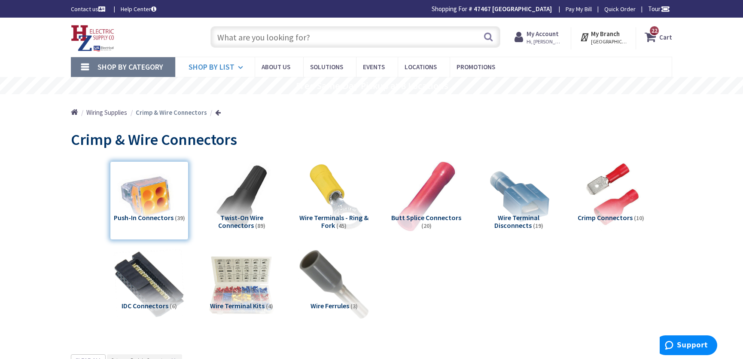
click at [217, 66] on span "Shop By List" at bounding box center [212, 67] width 46 height 10
click at [204, 70] on span "Shop By List" at bounding box center [212, 67] width 46 height 10
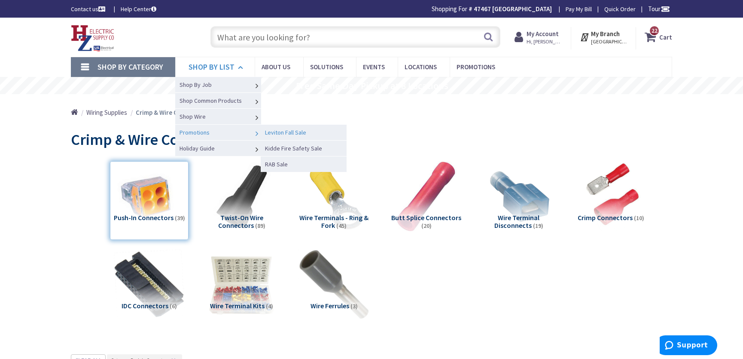
click at [283, 131] on span "Leviton Fall Sale" at bounding box center [285, 132] width 41 height 8
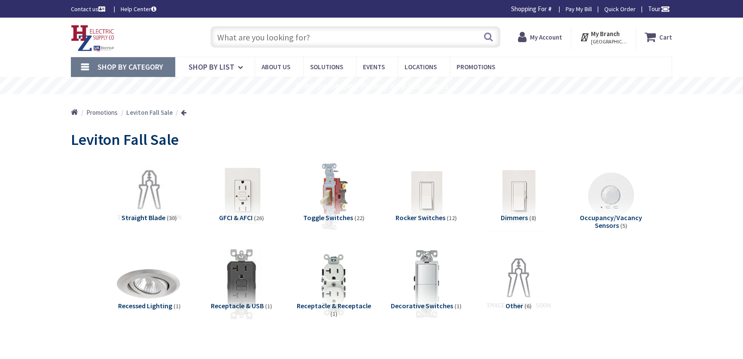
click at [517, 202] on img at bounding box center [519, 196] width 78 height 78
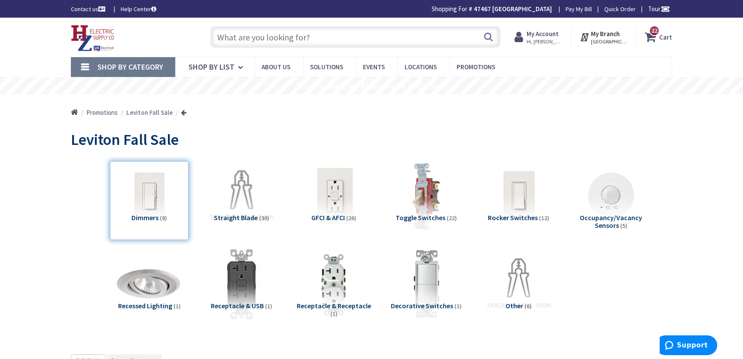
click at [233, 35] on input "text" at bounding box center [355, 36] width 290 height 21
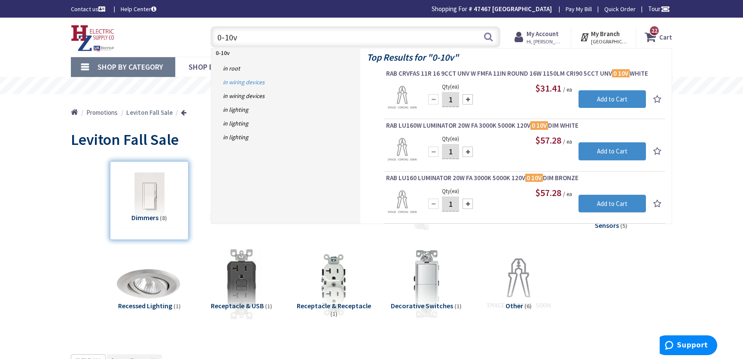
type input "0-10v"
click at [243, 81] on link "in Wiring Devices" at bounding box center [285, 82] width 149 height 14
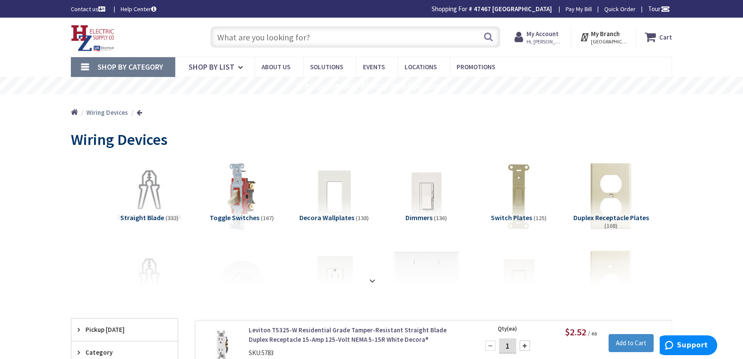
click at [231, 40] on input "text" at bounding box center [355, 36] width 290 height 21
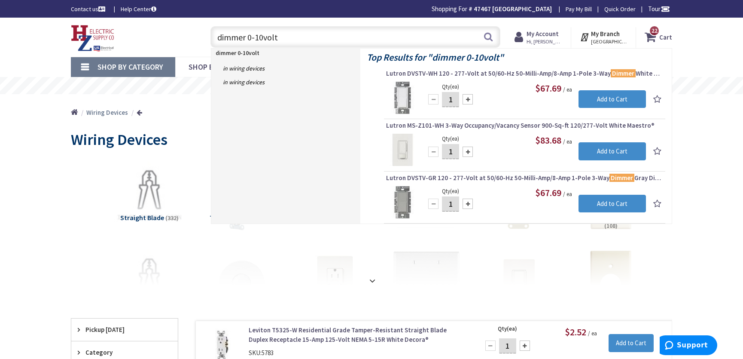
drag, startPoint x: 279, startPoint y: 38, endPoint x: 168, endPoint y: 40, distance: 110.4
click at [168, 40] on div "Toggle Nav dimmer 0-10volt dimmer 0-10volt Search 22 22 22 items Cart My Cart 22" at bounding box center [371, 37] width 614 height 29
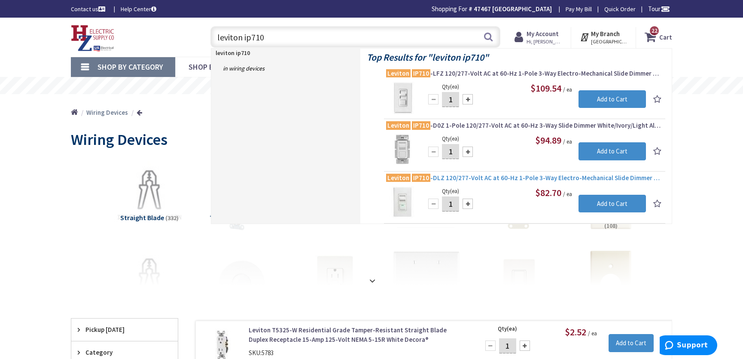
type input "leviton ip710"
click at [463, 177] on span "Leviton IP710 -DLZ 120/277-Volt AC at 60-Hz 1-Pole 3-Way Electro-Mechanical Sli…" at bounding box center [524, 177] width 277 height 9
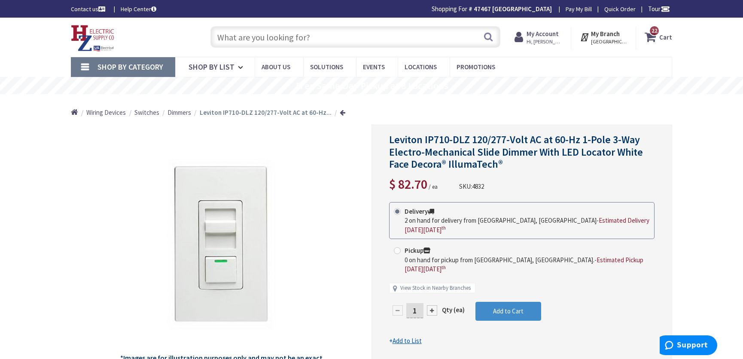
scroll to position [39, 0]
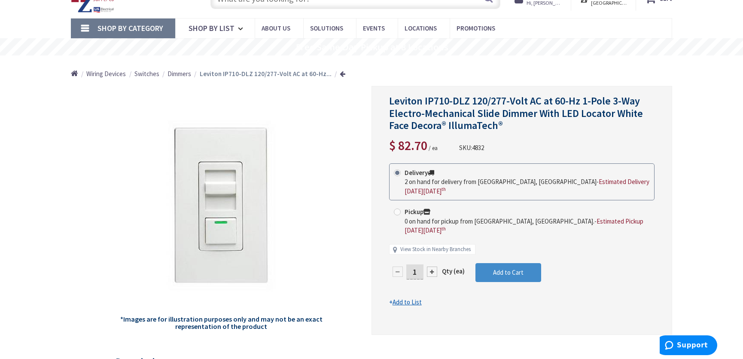
click at [181, 74] on span "Dimmers" at bounding box center [179, 74] width 24 height 8
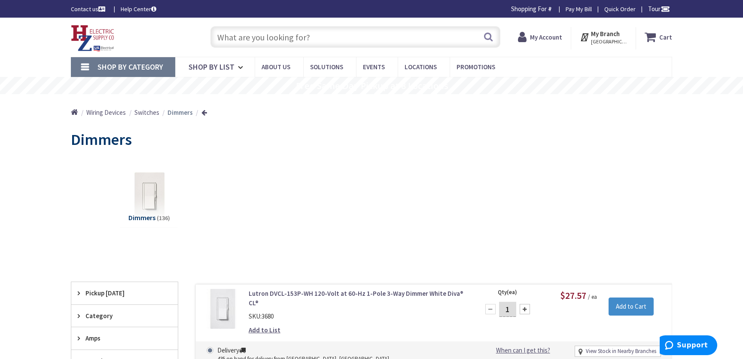
click at [237, 39] on input "text" at bounding box center [355, 36] width 290 height 21
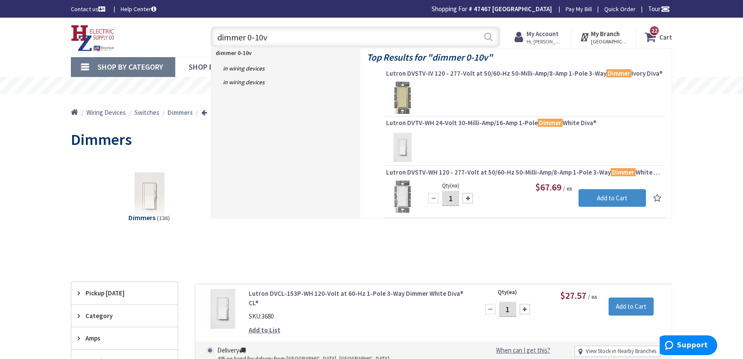
type input "dimmer 0-10v"
click at [488, 40] on button "Search" at bounding box center [488, 36] width 11 height 19
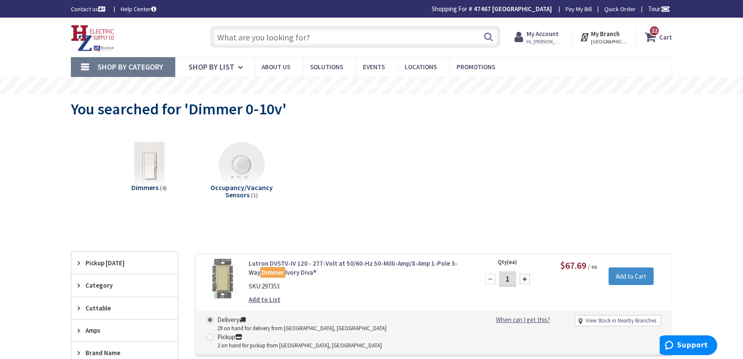
click at [249, 34] on input "text" at bounding box center [355, 36] width 290 height 21
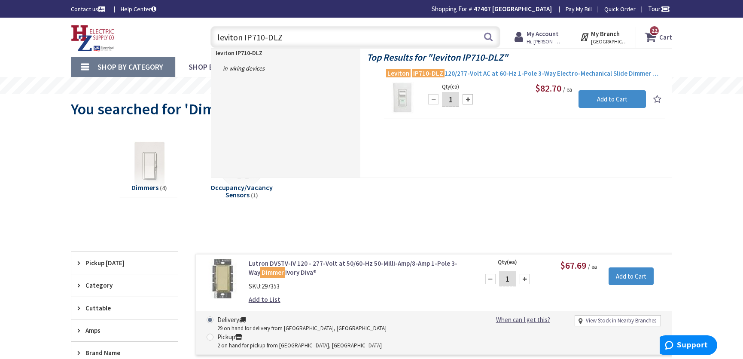
type input "leviton IP710-DLZ"
click at [463, 74] on span "Leviton IP710-DLZ 120/277-Volt AC at 60-Hz 1-Pole 3-Way Electro-Mechanical Slid…" at bounding box center [524, 73] width 277 height 9
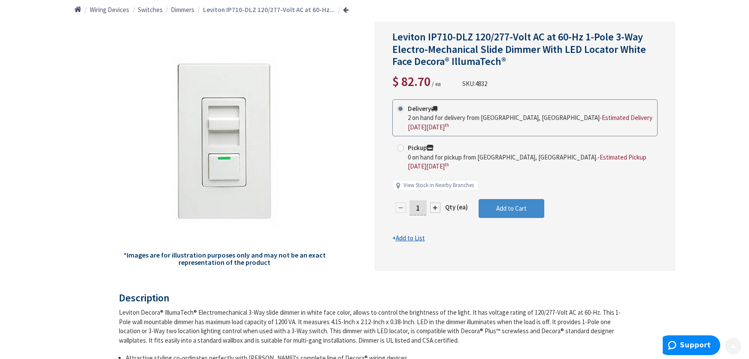
scroll to position [117, 0]
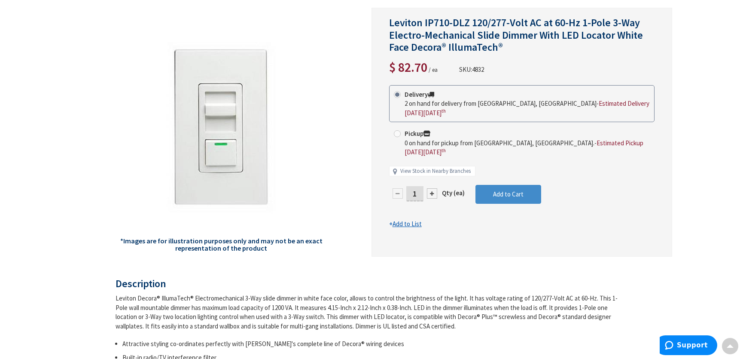
click at [431, 188] on div at bounding box center [432, 193] width 10 height 10
type input "2"
click at [498, 190] on span "Add to Cart" at bounding box center [508, 194] width 30 height 8
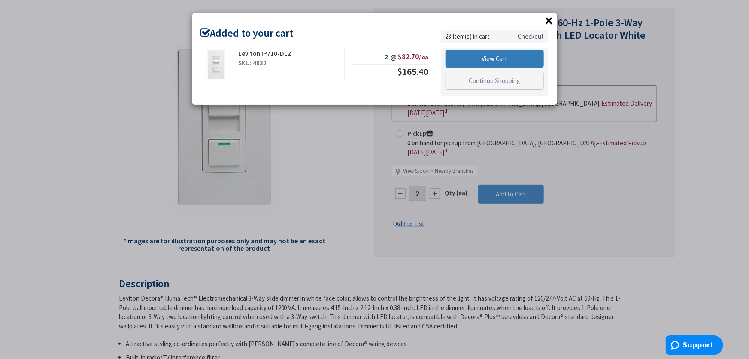
click at [493, 58] on link "View Cart" at bounding box center [495, 59] width 99 height 18
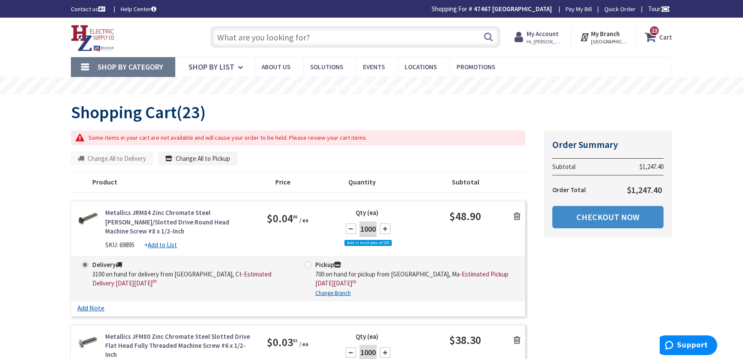
click at [250, 42] on input "text" at bounding box center [355, 36] width 290 height 21
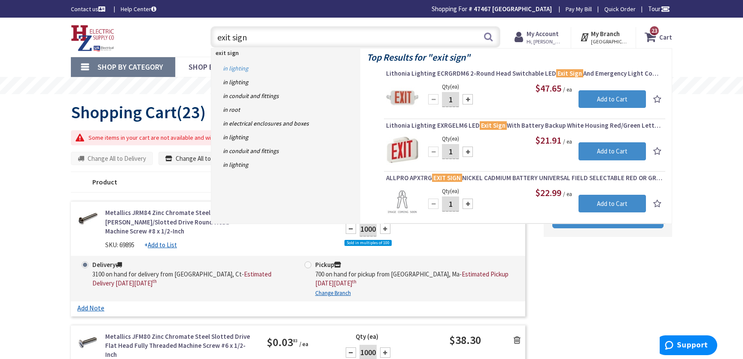
type input "exit sign"
click at [240, 66] on link "in Lighting" at bounding box center [285, 68] width 149 height 14
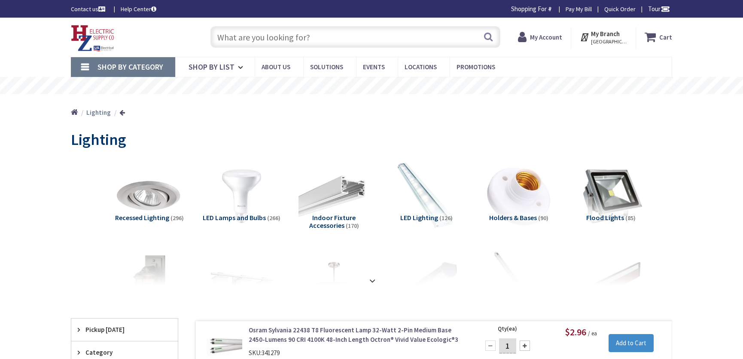
click at [369, 276] on strong at bounding box center [372, 280] width 10 height 9
click at [370, 279] on div "Decorative Lighting (82)" at bounding box center [334, 288] width 79 height 79
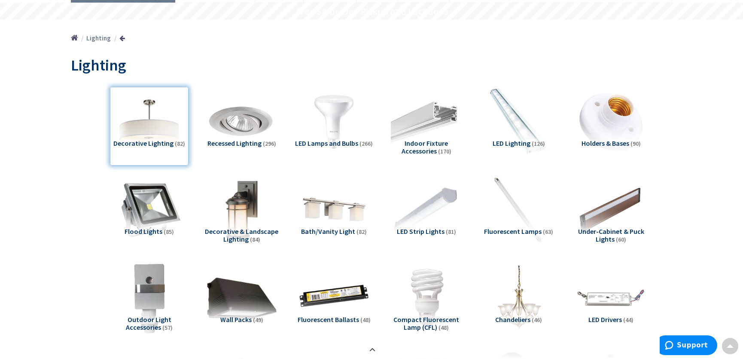
scroll to position [189, 0]
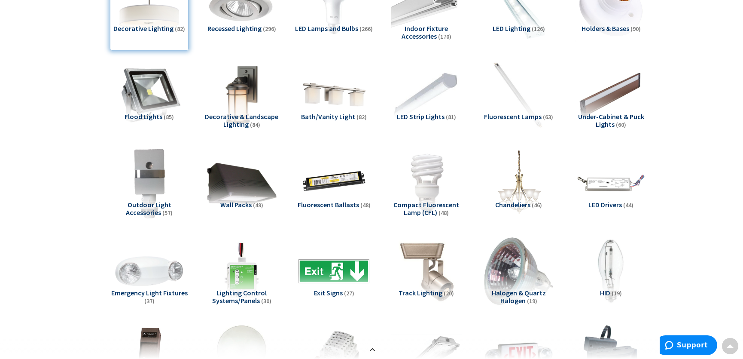
click at [332, 292] on span "Exit Signs" at bounding box center [328, 292] width 29 height 9
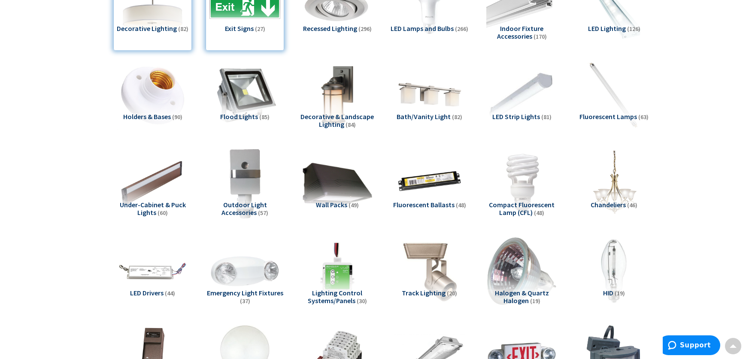
scroll to position [970, 0]
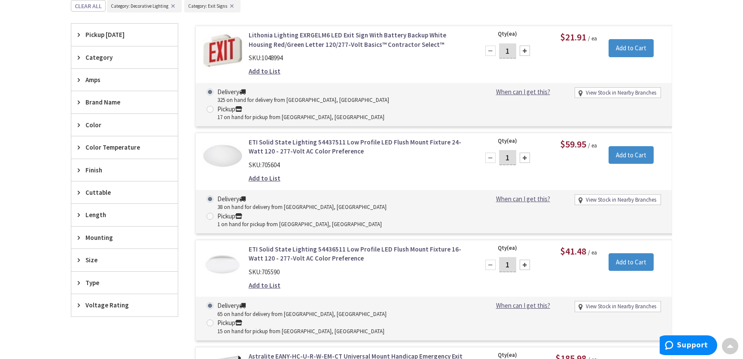
drag, startPoint x: 505, startPoint y: 50, endPoint x: 514, endPoint y: 49, distance: 9.1
click at [514, 49] on input "1" at bounding box center [507, 50] width 17 height 15
type input "20"
click at [629, 47] on input "Add to Cart" at bounding box center [630, 48] width 45 height 18
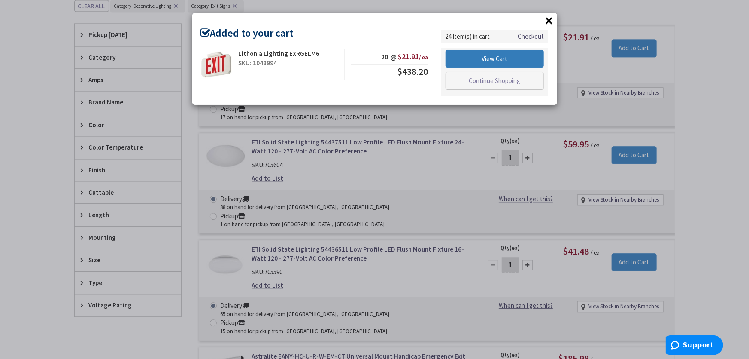
click at [498, 60] on link "View Cart" at bounding box center [495, 59] width 99 height 18
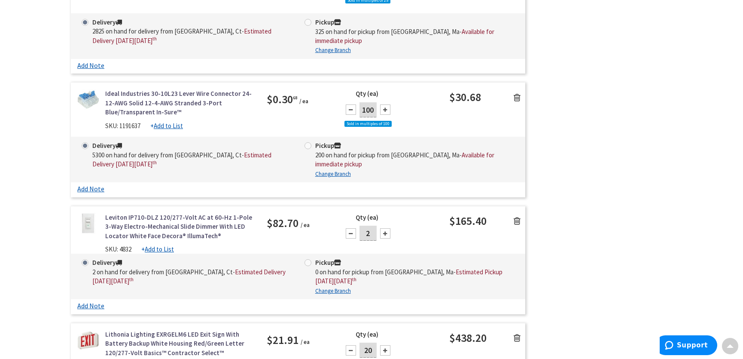
scroll to position [2781, 0]
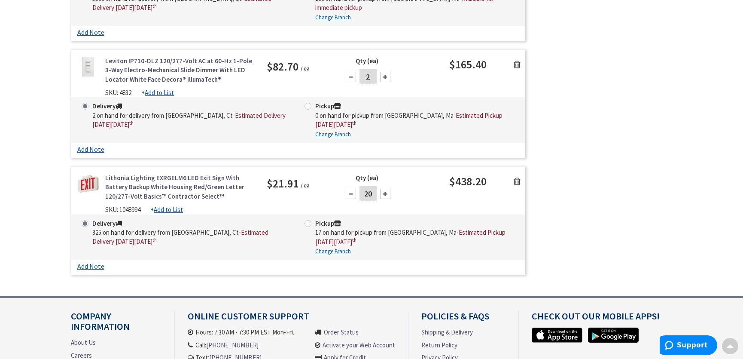
click at [351, 189] on div at bounding box center [351, 194] width 10 height 10
type input "18"
click at [416, 192] on div "Lithonia Lighting EXRGELM6 LED Exit Sign With Battery Backup White Housing Red/…" at bounding box center [298, 193] width 454 height 41
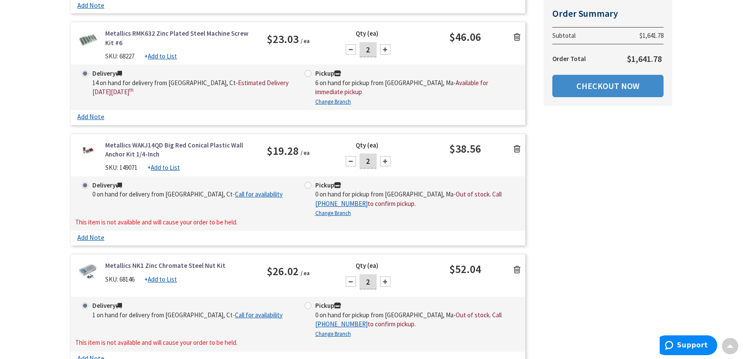
scroll to position [1961, 0]
click at [516, 145] on icon at bounding box center [517, 149] width 7 height 9
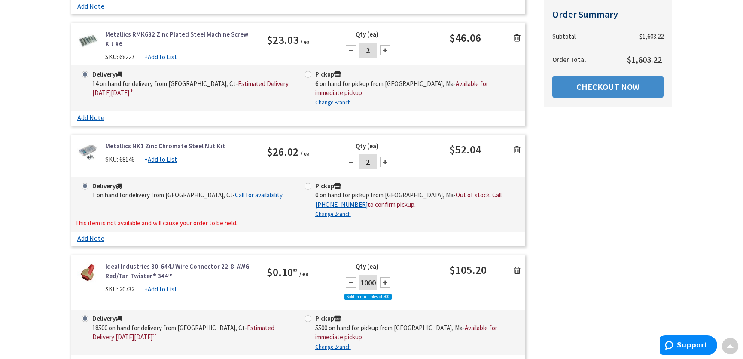
click at [515, 145] on icon at bounding box center [517, 149] width 7 height 9
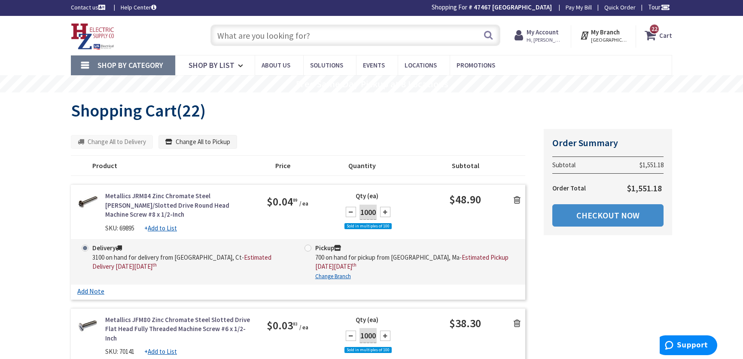
scroll to position [0, 0]
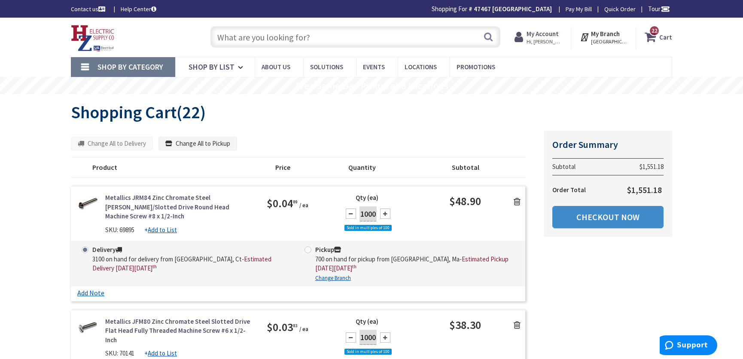
click at [232, 36] on input "text" at bounding box center [355, 36] width 290 height 21
click at [124, 67] on span "Shop By Category" at bounding box center [130, 67] width 66 height 10
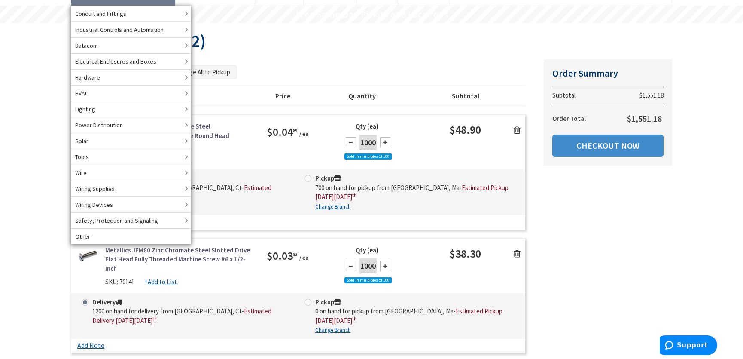
scroll to position [78, 0]
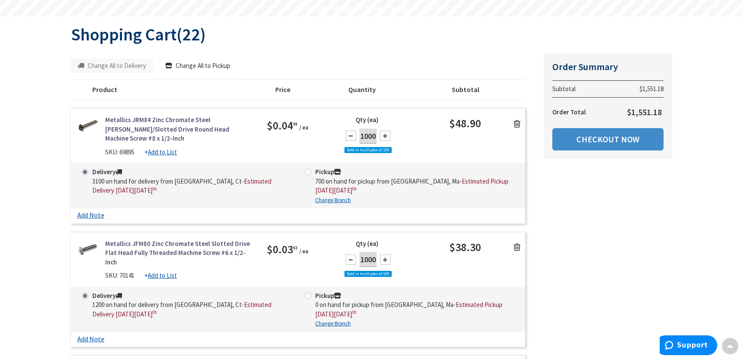
scroll to position [0, 0]
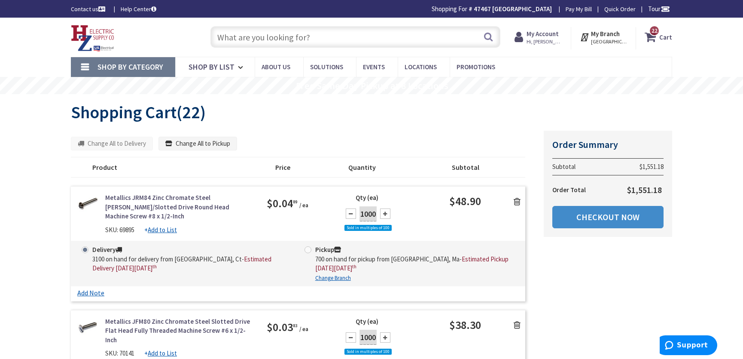
click at [149, 69] on span "Shop By Category" at bounding box center [130, 67] width 66 height 10
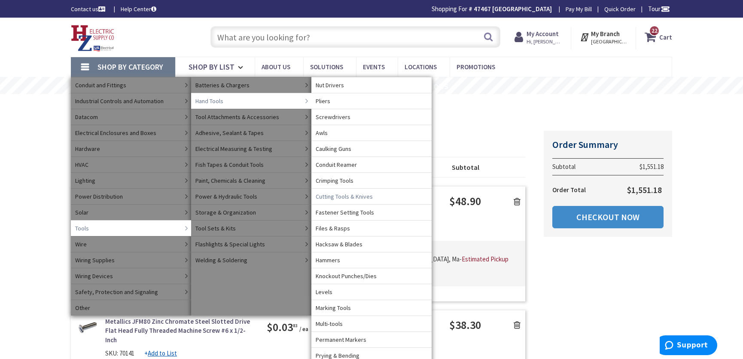
click at [345, 195] on span "Cutting Tools & Knives" at bounding box center [344, 196] width 57 height 9
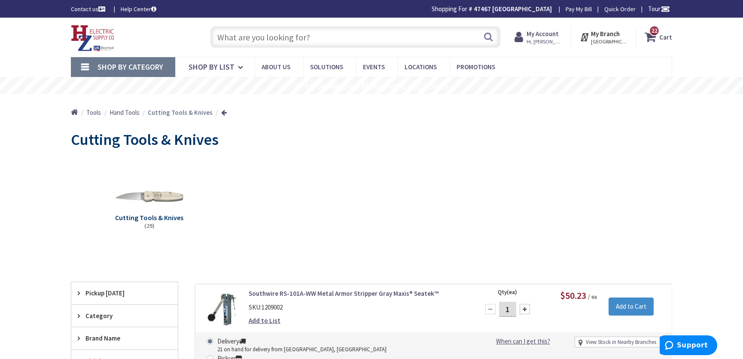
click at [230, 40] on input "text" at bounding box center [355, 36] width 290 height 21
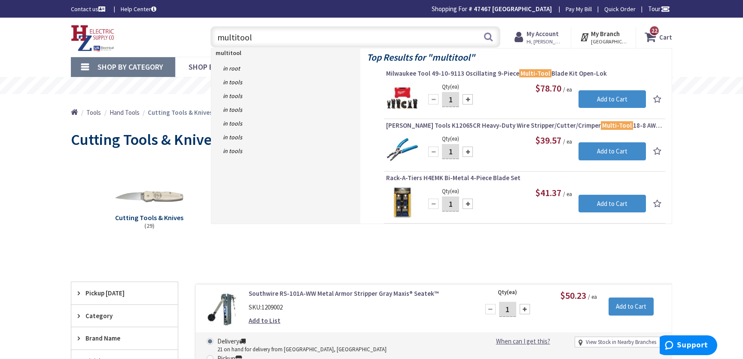
drag, startPoint x: 234, startPoint y: 36, endPoint x: 240, endPoint y: 41, distance: 7.9
click at [235, 36] on input "multitool" at bounding box center [355, 36] width 290 height 21
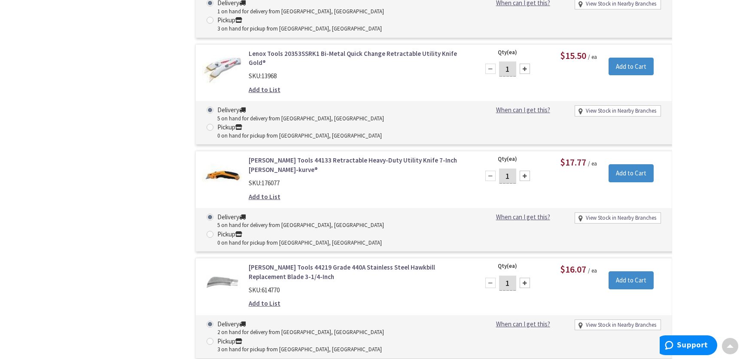
scroll to position [1093, 0]
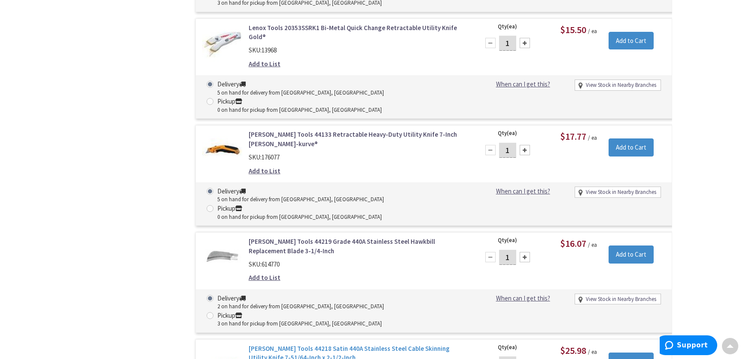
type input "multi-tool"
click at [271, 344] on link "[PERSON_NAME] Tools 44218 Satin 440A Stainless Steel Cable Skinning Utility Kni…" at bounding box center [358, 353] width 219 height 18
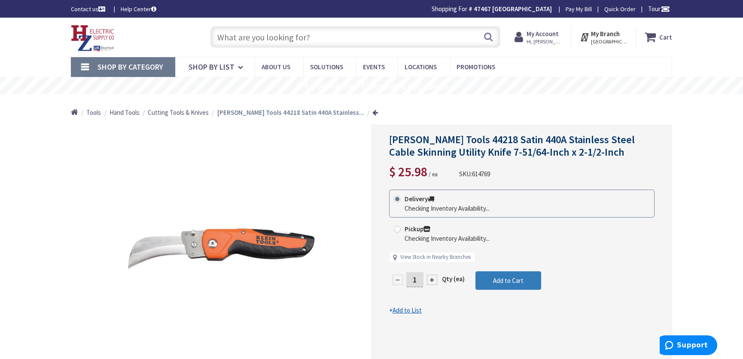
click at [498, 279] on span "Add to Cart" at bounding box center [508, 280] width 30 height 8
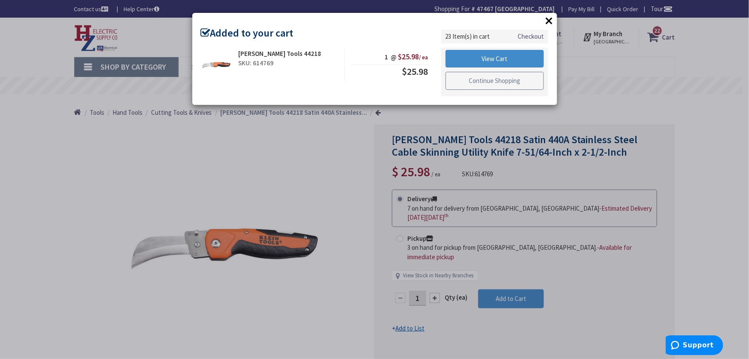
click at [490, 82] on link "Continue Shopping" at bounding box center [495, 81] width 99 height 18
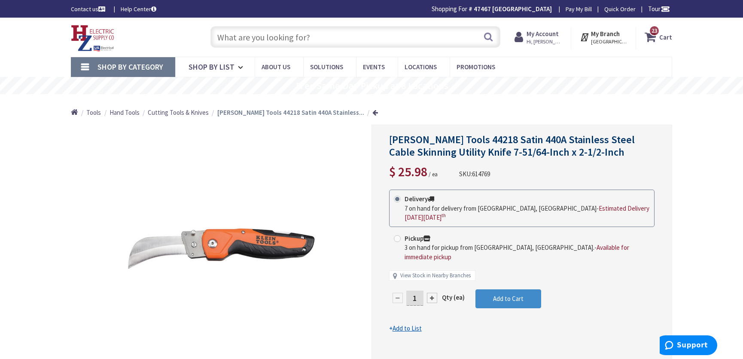
click at [199, 113] on span "Cutting Tools & Knives" at bounding box center [178, 112] width 61 height 8
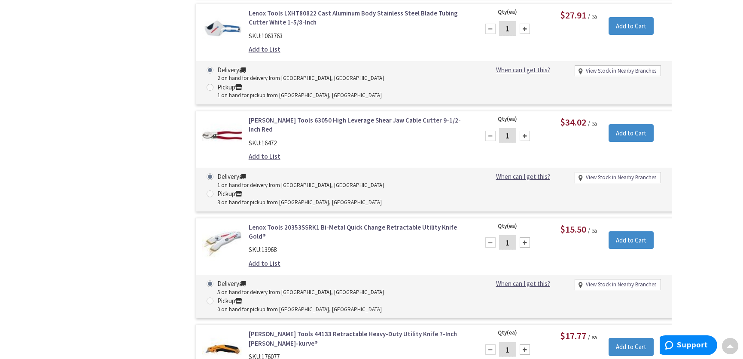
scroll to position [972, 0]
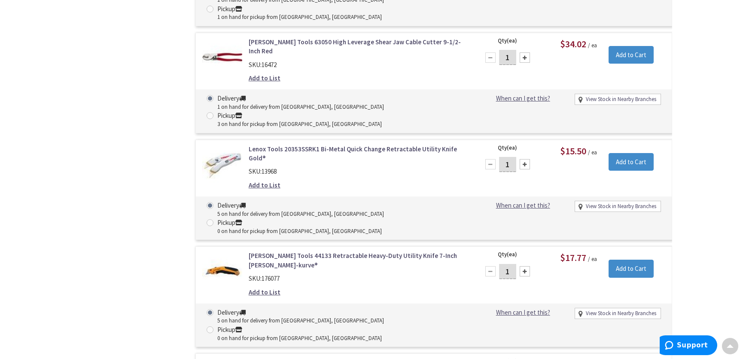
type input "2"
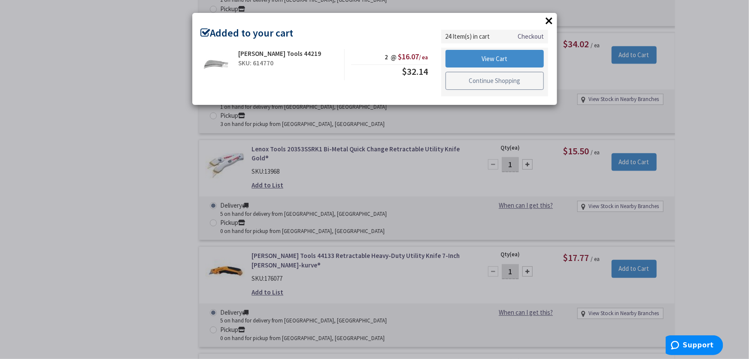
click at [492, 79] on link "Continue Shopping" at bounding box center [495, 81] width 99 height 18
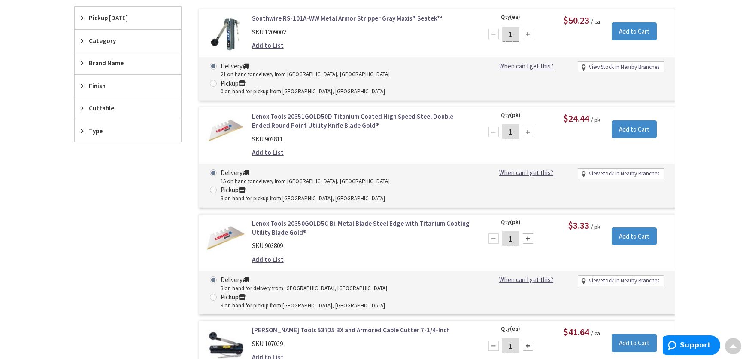
scroll to position [269, 0]
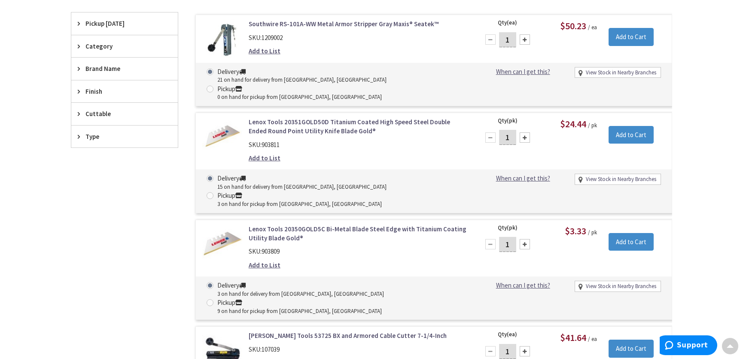
click at [526, 132] on div at bounding box center [525, 137] width 10 height 10
type input "2"
click at [632, 126] on input "Add to Cart" at bounding box center [630, 135] width 45 height 18
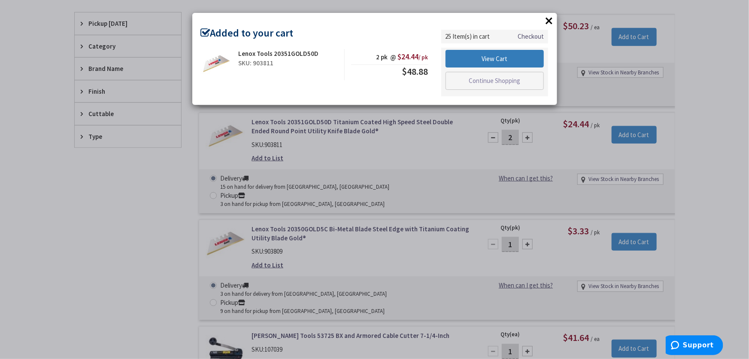
click at [492, 57] on link "View Cart" at bounding box center [495, 59] width 99 height 18
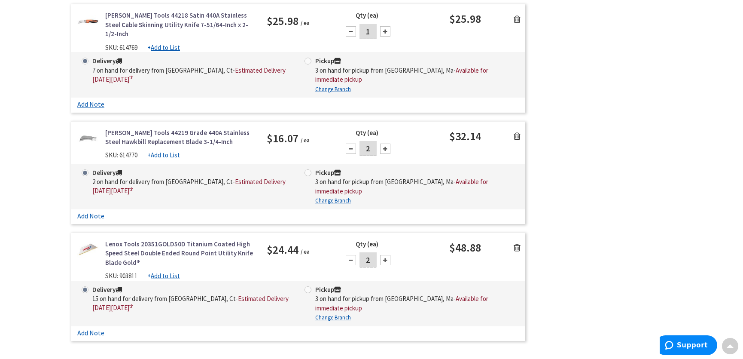
scroll to position [2849, 0]
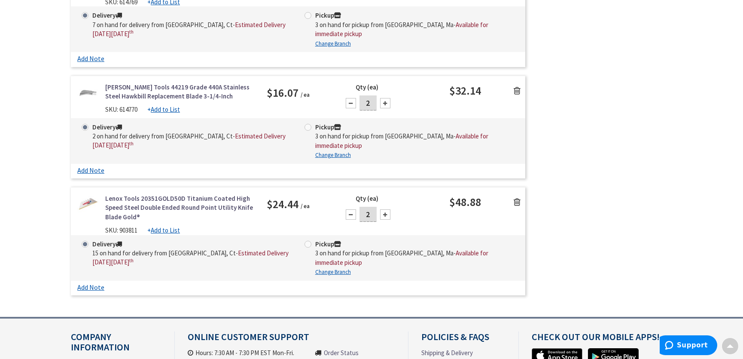
click at [349, 209] on div at bounding box center [351, 214] width 10 height 10
type input "1"
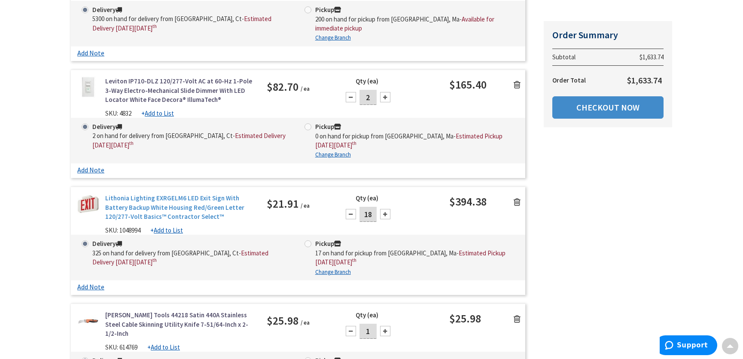
scroll to position [2498, 0]
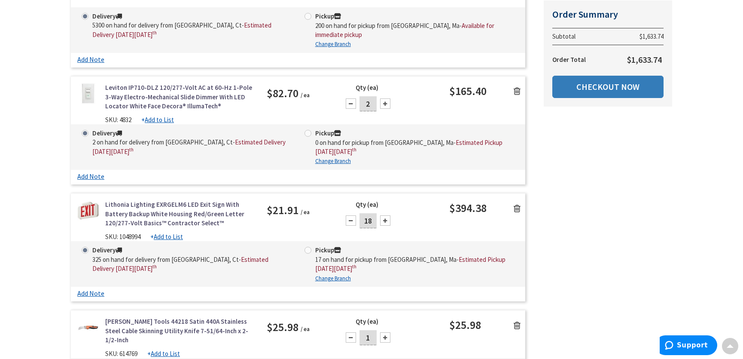
click at [602, 88] on link "Checkout Now" at bounding box center [607, 87] width 111 height 22
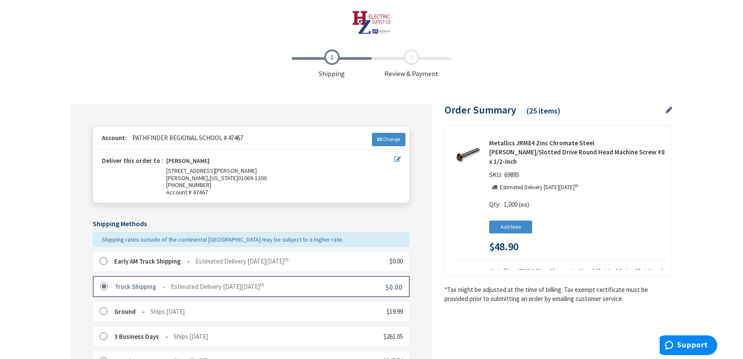
click at [395, 159] on icon at bounding box center [397, 159] width 6 height 6
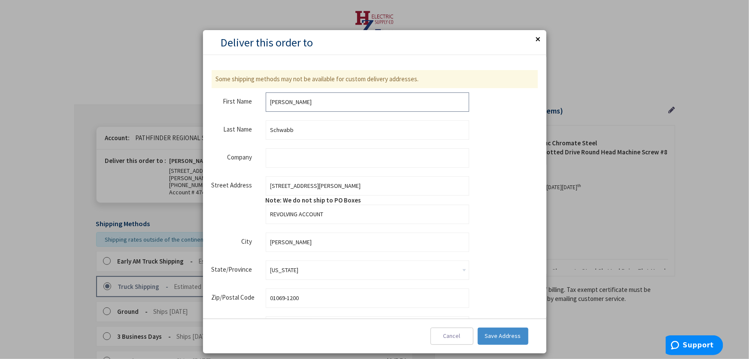
drag, startPoint x: 270, startPoint y: 100, endPoint x: 304, endPoint y: 115, distance: 36.9
click at [304, 115] on div "First Name [PERSON_NAME] Last Name Schwabb Company Street Address Street Addres…" at bounding box center [341, 236] width 258 height 288
type input "[PERSON_NAME]"
drag, startPoint x: 295, startPoint y: 129, endPoint x: 265, endPoint y: 134, distance: 30.6
click at [265, 134] on div "Last Name Schwabb" at bounding box center [341, 129] width 258 height 19
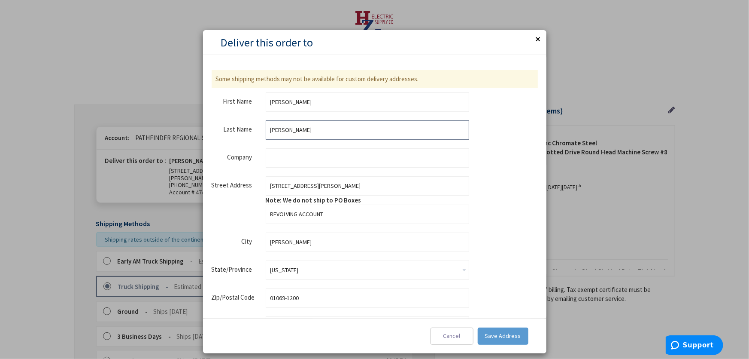
type input "Simard"
click at [499, 337] on span "Save Address" at bounding box center [503, 335] width 36 height 8
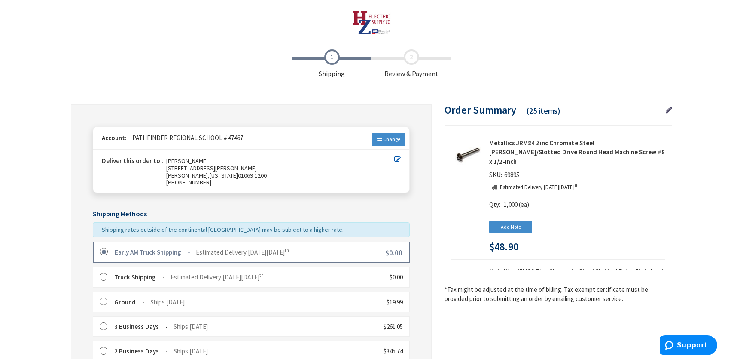
drag, startPoint x: 103, startPoint y: 277, endPoint x: 107, endPoint y: 279, distance: 4.4
click at [103, 277] on label at bounding box center [106, 277] width 13 height 9
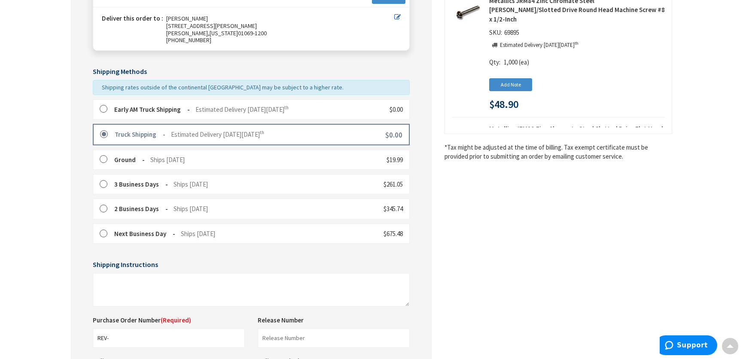
scroll to position [156, 0]
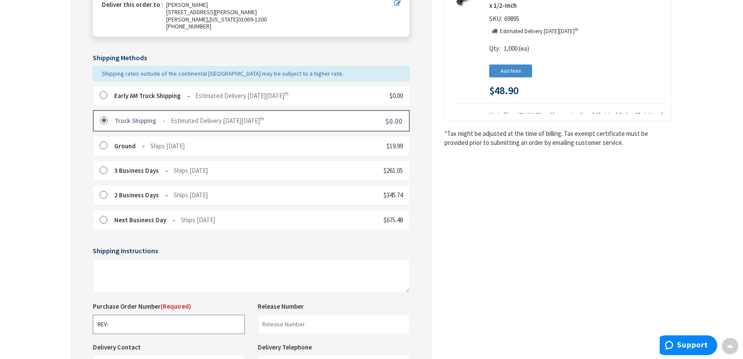
click at [124, 326] on input "REV-" at bounding box center [169, 323] width 152 height 19
click at [124, 325] on input "REV-" at bounding box center [169, 323] width 152 height 19
type input "REV-202501627"
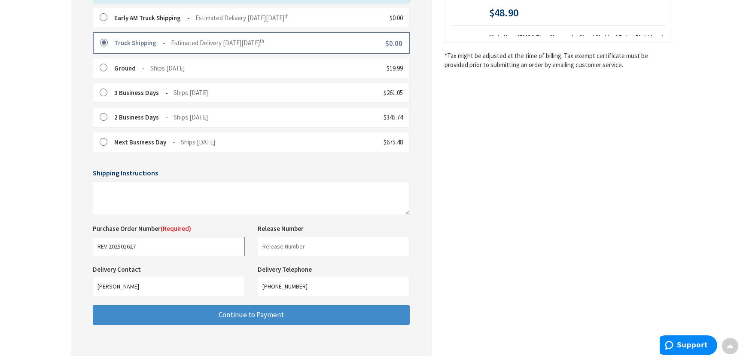
scroll to position [234, 0]
drag, startPoint x: 95, startPoint y: 286, endPoint x: 171, endPoint y: 294, distance: 76.0
click at [171, 294] on input "[PERSON_NAME]" at bounding box center [169, 285] width 152 height 19
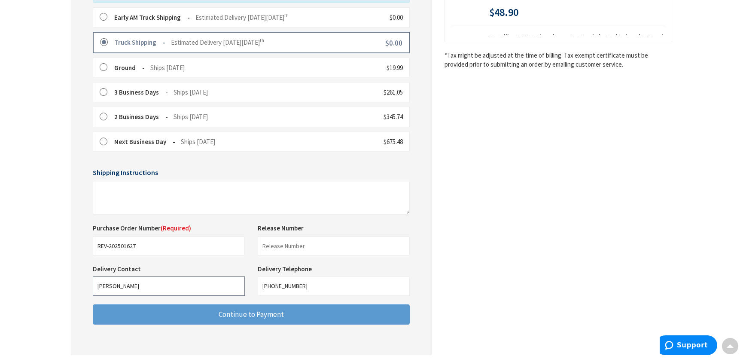
type input "Eric Simard"
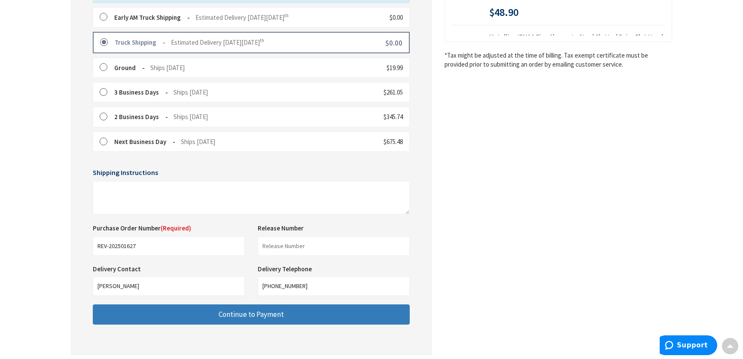
click at [245, 313] on span "Continue to Payment" at bounding box center [251, 313] width 65 height 9
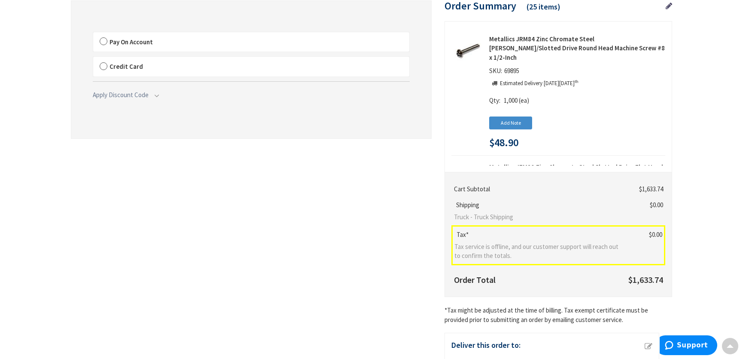
scroll to position [154, 0]
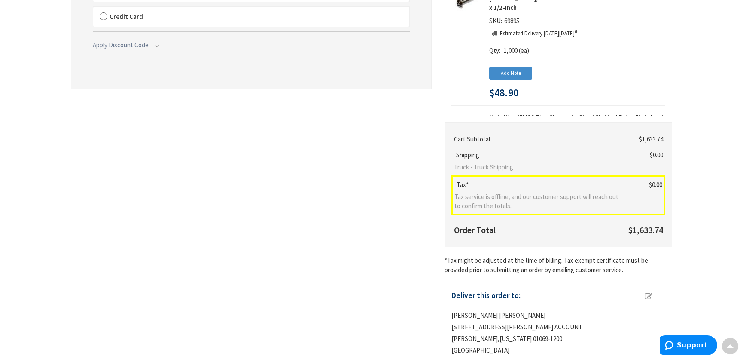
click at [514, 201] on span "Tax service is offline, and our customer support will reach out to confirm the …" at bounding box center [537, 201] width 167 height 18
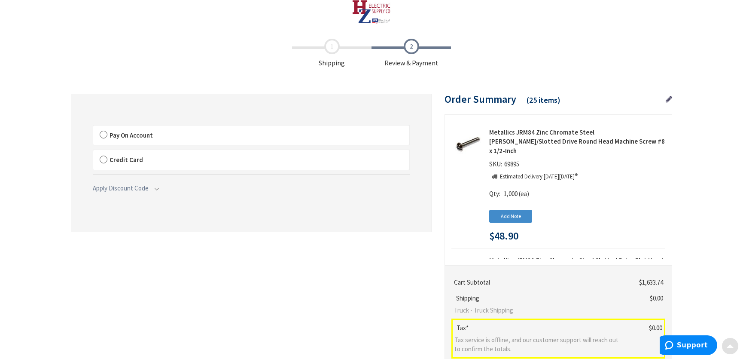
scroll to position [0, 0]
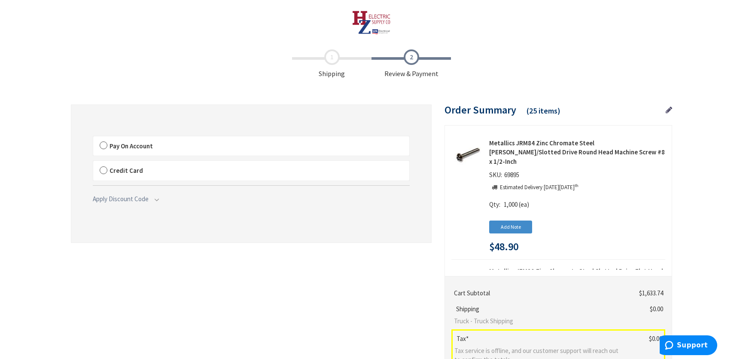
click at [105, 143] on label "Pay On Account" at bounding box center [251, 146] width 316 height 20
click at [93, 138] on input "Pay On Account" at bounding box center [93, 138] width 0 height 0
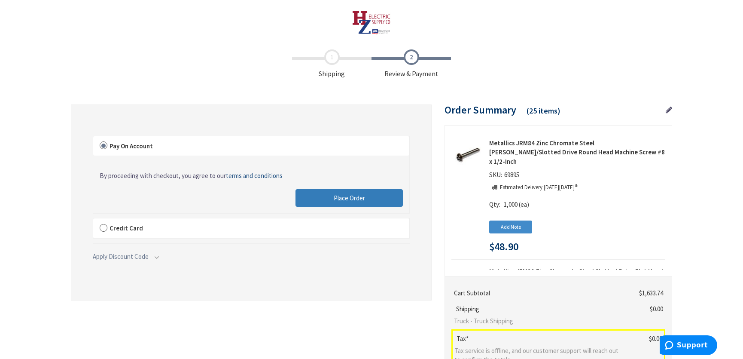
click at [317, 201] on button "Place Order" at bounding box center [348, 198] width 107 height 18
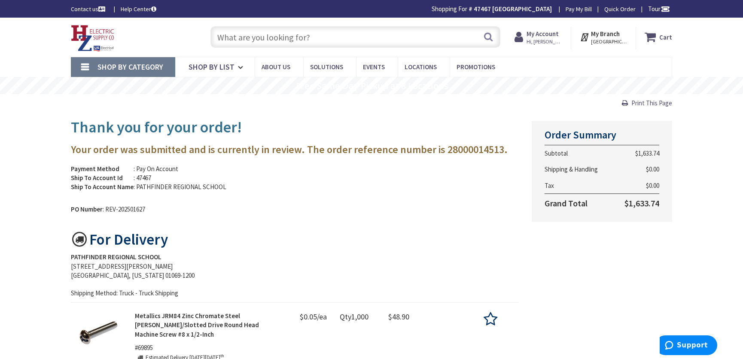
click at [540, 39] on span "Hi, [PERSON_NAME]" at bounding box center [544, 41] width 36 height 7
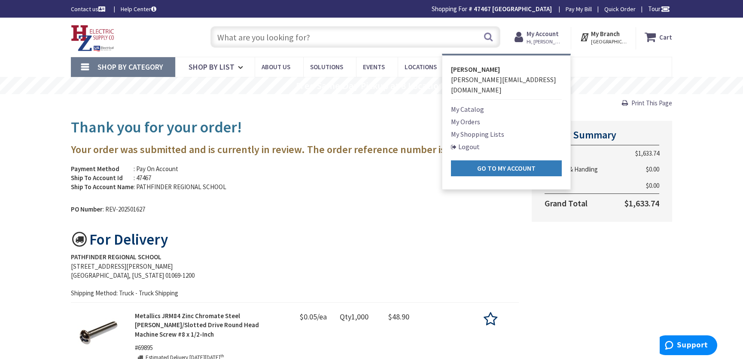
click at [500, 164] on strong "Go to My Account" at bounding box center [506, 168] width 58 height 9
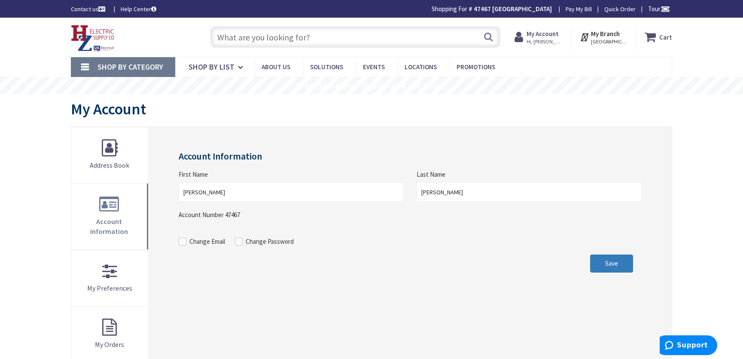
click at [610, 261] on span "Save" at bounding box center [611, 263] width 13 height 8
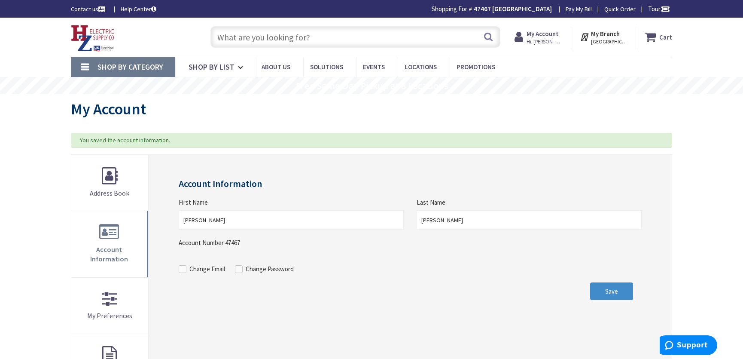
click at [544, 35] on strong "My Account" at bounding box center [542, 34] width 32 height 8
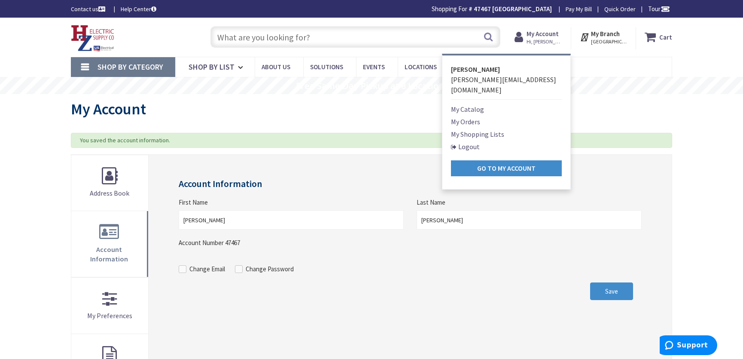
click at [377, 109] on div "My Account" at bounding box center [371, 110] width 601 height 32
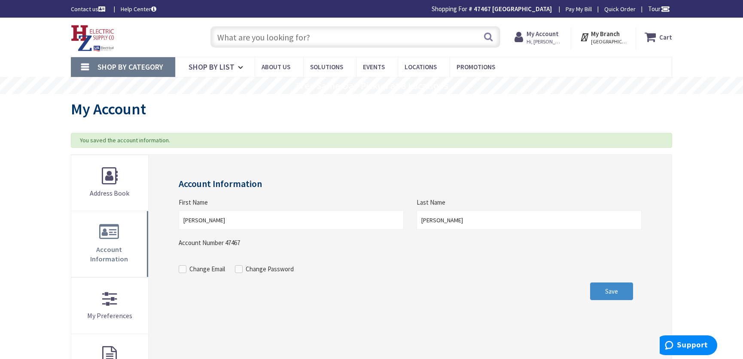
click at [543, 37] on strong "My Account" at bounding box center [542, 34] width 32 height 8
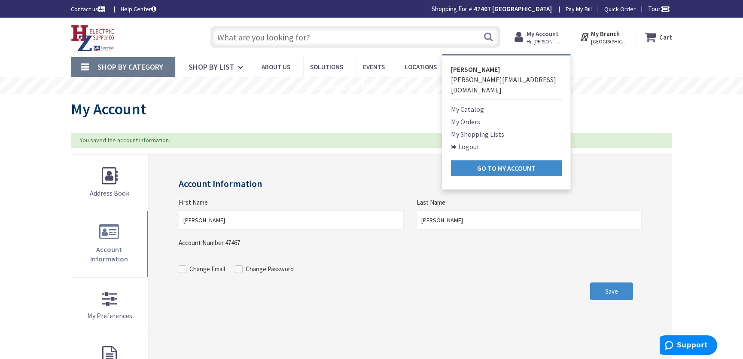
click at [598, 67] on nav "Shop By Category Conduit and Fittings Cable Tray & Accessories Cable Trays Cabl…" at bounding box center [371, 67] width 601 height 21
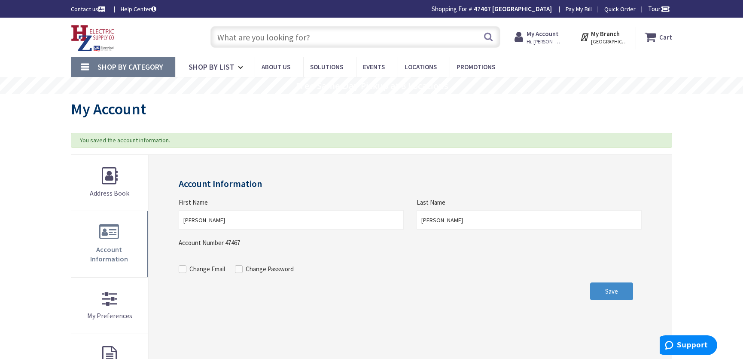
click at [540, 34] on strong "My Account" at bounding box center [542, 34] width 32 height 8
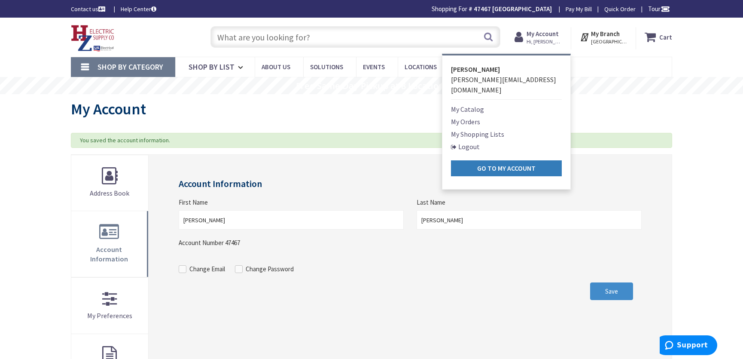
click at [500, 164] on strong "Go to My Account" at bounding box center [506, 168] width 58 height 9
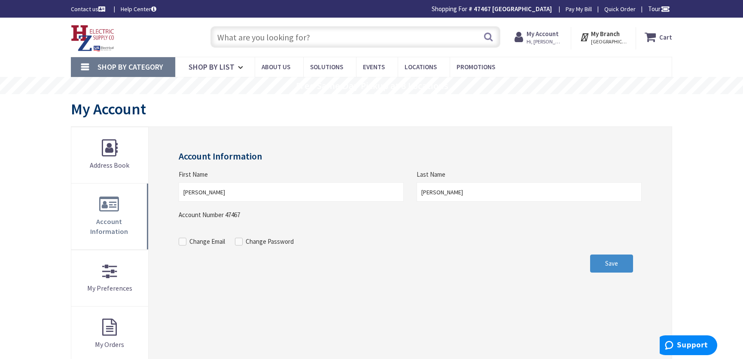
click at [242, 108] on div "My Account" at bounding box center [371, 110] width 601 height 32
click at [43, 166] on div "Skip to Content Toggle Nav Search Cart My Cart Close" at bounding box center [371, 365] width 743 height 695
click at [610, 265] on span "Save" at bounding box center [611, 263] width 13 height 8
